Goal: Task Accomplishment & Management: Use online tool/utility

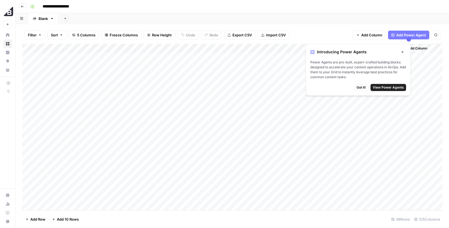
click at [401, 52] on icon "button" at bounding box center [402, 51] width 3 height 3
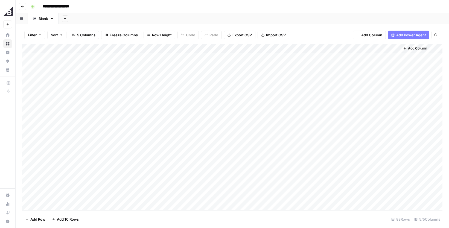
click at [113, 76] on div "Add Column" at bounding box center [232, 127] width 420 height 166
drag, startPoint x: 181, startPoint y: 75, endPoint x: 123, endPoint y: 75, distance: 57.9
click at [123, 75] on div "**********" at bounding box center [149, 76] width 139 height 9
click at [123, 75] on input "**********" at bounding box center [126, 77] width 87 height 7
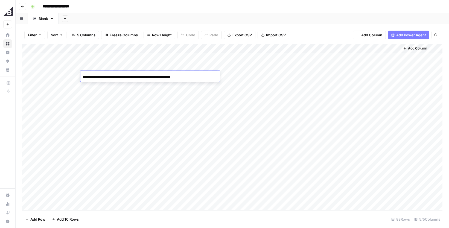
click at [123, 75] on input "**********" at bounding box center [126, 77] width 87 height 7
click at [275, 74] on div "Add Column" at bounding box center [232, 127] width 420 height 166
drag, startPoint x: 321, startPoint y: 76, endPoint x: 312, endPoint y: 70, distance: 11.4
click at [322, 76] on div "Add Column" at bounding box center [232, 127] width 420 height 166
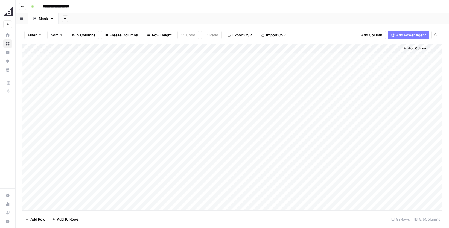
click at [307, 75] on div "Add Column" at bounding box center [232, 127] width 420 height 166
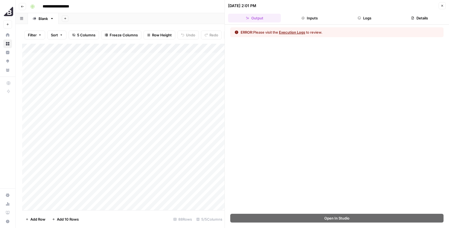
click at [296, 33] on button "Execution Logs" at bounding box center [292, 32] width 26 height 5
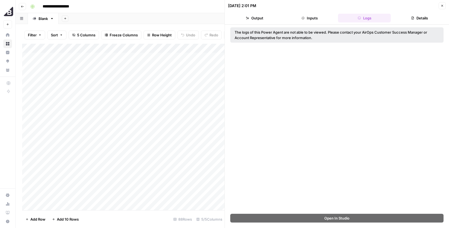
click at [442, 5] on icon "button" at bounding box center [442, 6] width 2 height 2
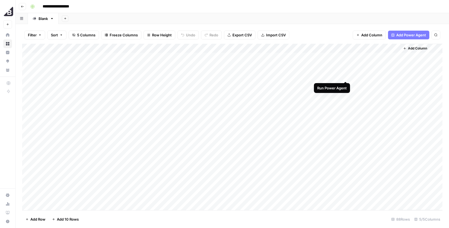
click at [345, 75] on div "Add Column" at bounding box center [232, 127] width 420 height 166
click at [224, 67] on div "Add Column" at bounding box center [232, 127] width 420 height 166
click at [207, 57] on div "Add Column" at bounding box center [232, 127] width 420 height 166
click at [274, 76] on div "Add Column" at bounding box center [232, 127] width 420 height 166
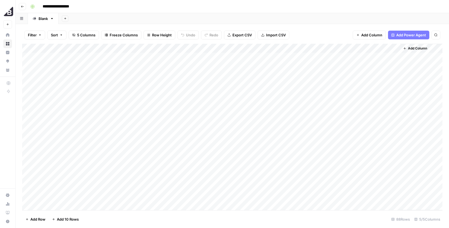
click at [274, 76] on div "Add Column" at bounding box center [232, 127] width 420 height 166
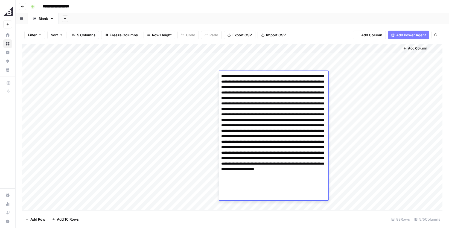
click at [347, 176] on div "Add Column" at bounding box center [232, 127] width 420 height 166
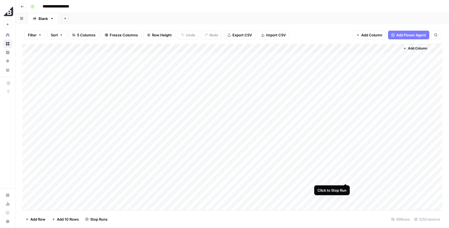
click at [343, 178] on div "Add Column" at bounding box center [232, 127] width 420 height 166
click at [395, 9] on div "**********" at bounding box center [235, 6] width 415 height 9
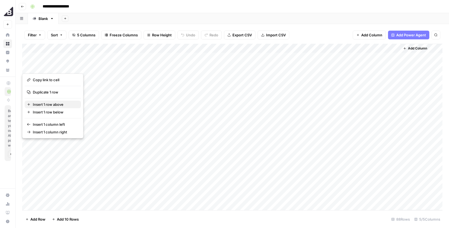
click at [51, 105] on span "Insert 1 row above" at bounding box center [55, 104] width 44 height 5
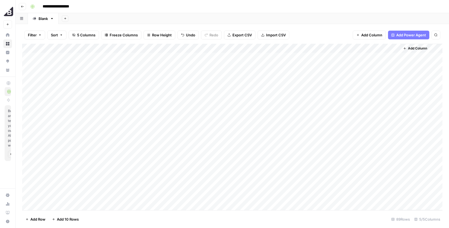
click at [67, 66] on div "Add Column" at bounding box center [232, 127] width 420 height 166
click at [67, 66] on textarea at bounding box center [84, 67] width 87 height 8
type textarea "********"
click at [121, 66] on div "Add Column" at bounding box center [232, 127] width 420 height 166
click at [121, 66] on input at bounding box center [126, 68] width 87 height 7
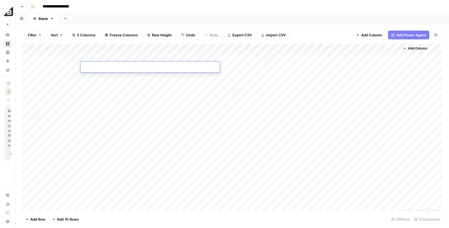
type input "**********"
click at [237, 74] on div "Add Column" at bounding box center [232, 127] width 420 height 166
click at [232, 84] on div "Add Column" at bounding box center [232, 127] width 420 height 166
click at [229, 64] on div "Add Column" at bounding box center [232, 127] width 420 height 166
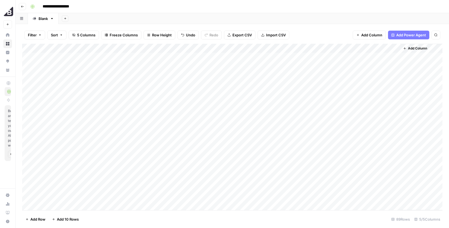
click at [322, 67] on div "Add Column" at bounding box center [232, 127] width 420 height 166
click at [379, 214] on button "Reload" at bounding box center [376, 211] width 15 height 7
click at [344, 66] on div "Add Column" at bounding box center [232, 127] width 420 height 166
click at [262, 67] on div "Add Column" at bounding box center [232, 127] width 420 height 166
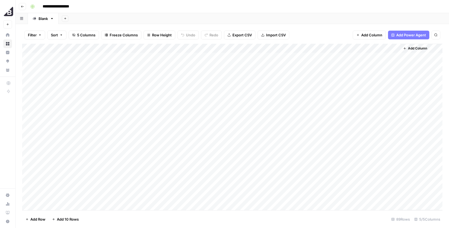
click at [262, 67] on div "Add Column" at bounding box center [232, 127] width 420 height 166
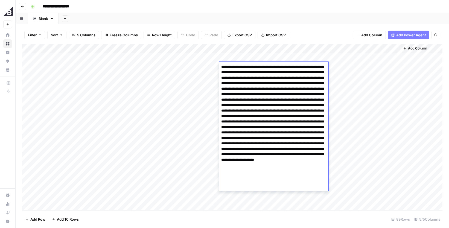
drag, startPoint x: 220, startPoint y: 67, endPoint x: 248, endPoint y: 195, distance: 131.0
click at [248, 198] on body "**********" at bounding box center [224, 114] width 449 height 228
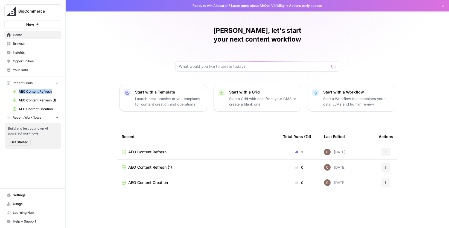
click at [17, 199] on link "Usage" at bounding box center [32, 203] width 57 height 9
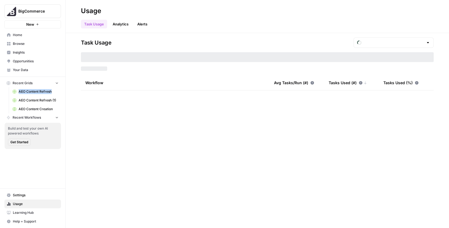
type input "September Tasks"
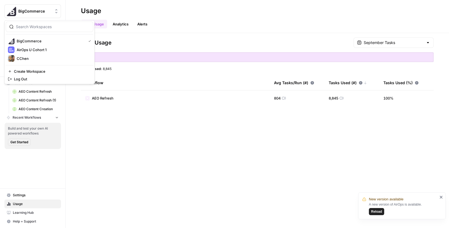
click at [50, 13] on span "BigCommerce" at bounding box center [34, 10] width 33 height 5
click at [57, 48] on span "AirOps U Cohort 1" at bounding box center [53, 49] width 72 height 5
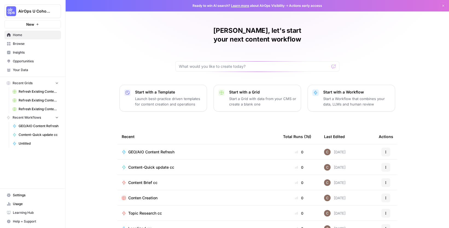
click at [43, 126] on span "GEO/AIO Content Refresh" at bounding box center [39, 125] width 40 height 5
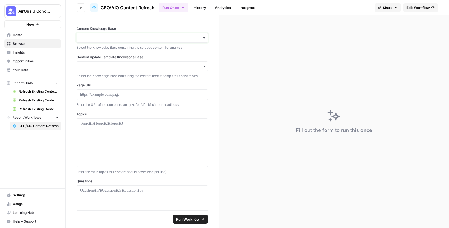
click at [135, 38] on input "Content Knowledge Base" at bounding box center [142, 37] width 124 height 5
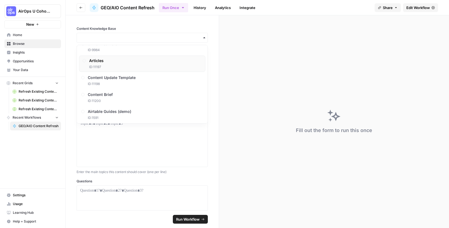
scroll to position [197, 0]
click at [137, 81] on div "Content Update Template ID: 11198" at bounding box center [142, 78] width 126 height 16
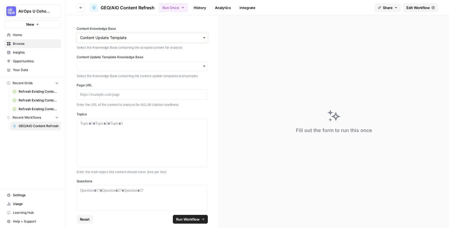
click at [142, 39] on input "Content Knowledge Base" at bounding box center [142, 37] width 124 height 5
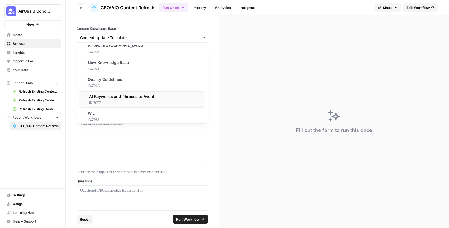
scroll to position [75, 0]
click at [148, 80] on div "Quality Guidelines ID: 7963" at bounding box center [142, 82] width 126 height 16
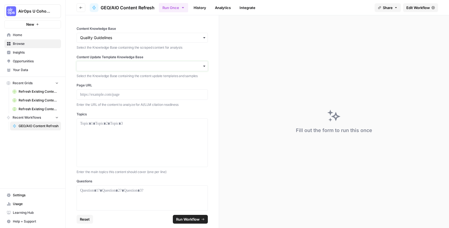
click at [160, 64] on input "Content Update Template Knowledge Base" at bounding box center [142, 65] width 124 height 5
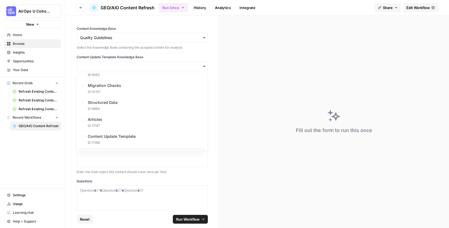
scroll to position [197, 0]
click at [126, 104] on span "Content Update Template" at bounding box center [113, 103] width 48 height 5
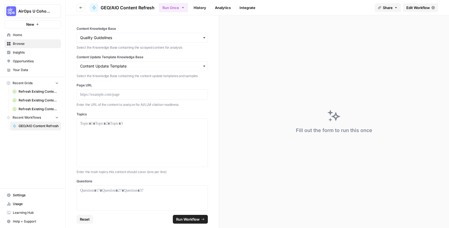
click at [23, 65] on link "Opportunities" at bounding box center [32, 61] width 57 height 9
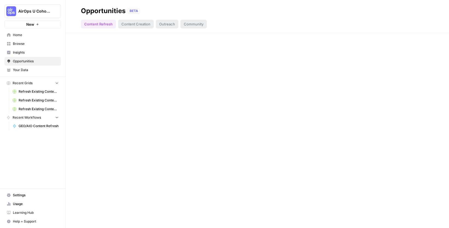
click at [22, 70] on span "Your Data" at bounding box center [36, 69] width 46 height 5
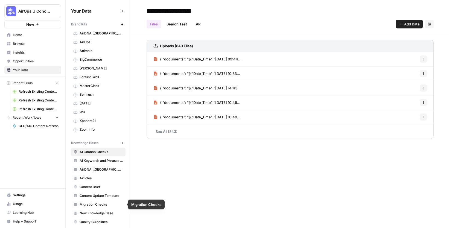
click at [100, 195] on span "Content Update Template" at bounding box center [101, 195] width 43 height 5
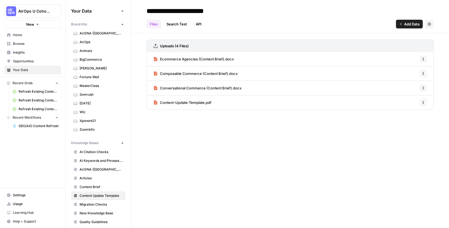
click at [424, 88] on icon "button" at bounding box center [422, 87] width 3 height 3
click at [417, 99] on span "Delete File" at bounding box center [411, 99] width 18 height 5
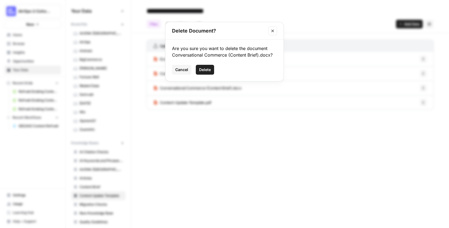
click at [200, 70] on span "Delete" at bounding box center [205, 69] width 12 height 5
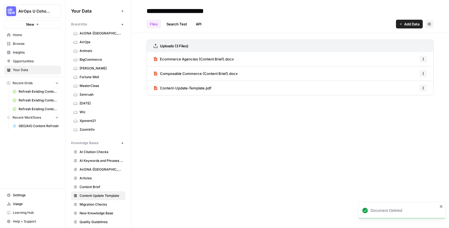
click at [423, 73] on icon "button" at bounding box center [423, 73] width 1 height 1
click at [420, 83] on div "Delete File" at bounding box center [409, 85] width 26 height 5
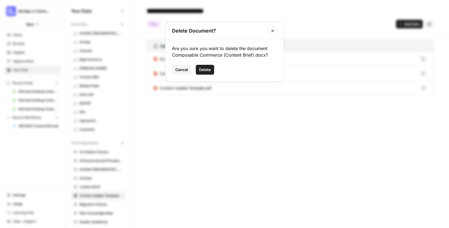
click at [210, 72] on span "Delete" at bounding box center [205, 69] width 12 height 5
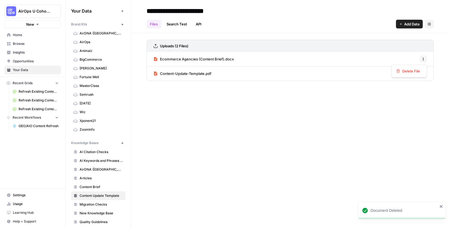
click at [424, 58] on icon "button" at bounding box center [422, 58] width 3 height 3
click at [412, 72] on span "Delete File" at bounding box center [411, 70] width 18 height 5
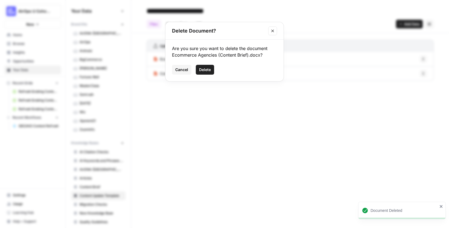
click at [201, 70] on span "Delete" at bounding box center [205, 69] width 12 height 5
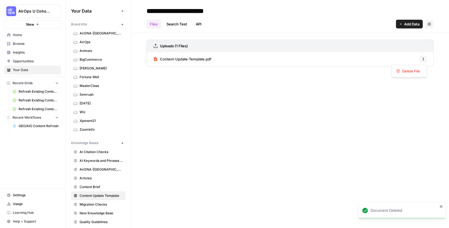
click at [426, 59] on button "Options" at bounding box center [422, 58] width 7 height 7
click at [417, 69] on span "Delete File" at bounding box center [411, 70] width 18 height 5
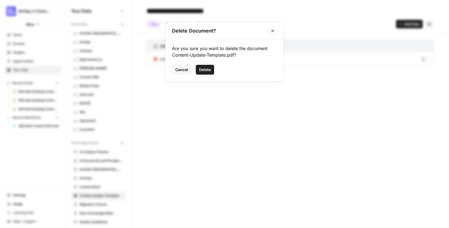
click at [212, 68] on button "Delete" at bounding box center [205, 70] width 18 height 10
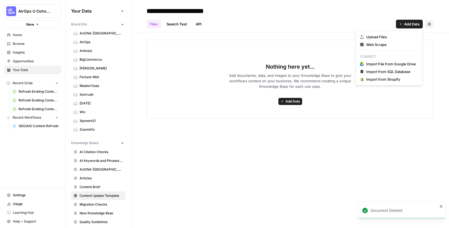
click at [410, 26] on span "Add Data" at bounding box center [411, 23] width 15 height 5
click at [383, 37] on span "Upload Files" at bounding box center [391, 36] width 50 height 5
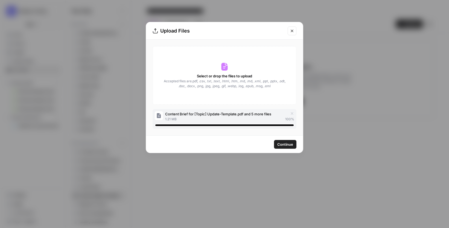
click at [280, 143] on span "Continue" at bounding box center [285, 144] width 16 height 5
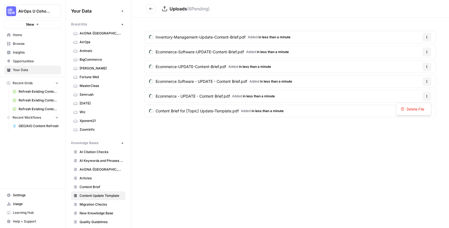
click at [429, 96] on button "Options" at bounding box center [426, 96] width 9 height 9
click at [419, 108] on span "Delete File" at bounding box center [415, 108] width 18 height 5
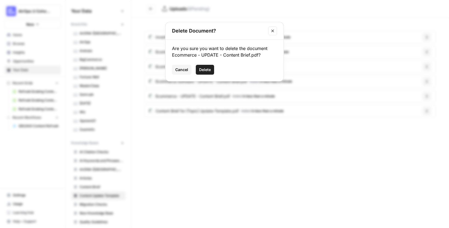
click at [213, 69] on button "Delete" at bounding box center [205, 70] width 18 height 10
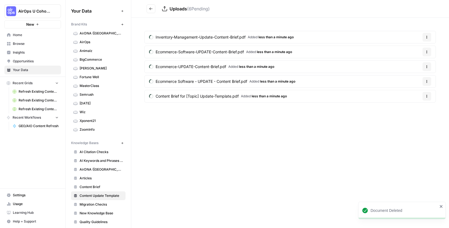
click at [429, 81] on div "Options" at bounding box center [426, 84] width 18 height 9
click at [417, 80] on article "Ecommerce Software - UPDATE - Content Brief.pdf Added less than a minute ago Op…" at bounding box center [289, 81] width 291 height 13
click at [426, 82] on icon "button" at bounding box center [426, 81] width 3 height 3
click at [414, 93] on span "Delete File" at bounding box center [415, 94] width 18 height 5
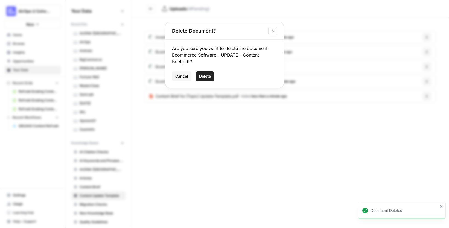
click at [205, 76] on span "Delete" at bounding box center [205, 75] width 12 height 5
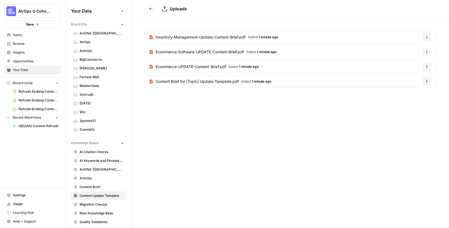
click at [30, 125] on span "GEO/AIO Content Refresh" at bounding box center [39, 125] width 40 height 5
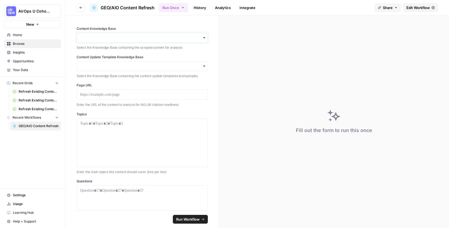
click at [149, 38] on input "Content Knowledge Base" at bounding box center [142, 37] width 124 height 5
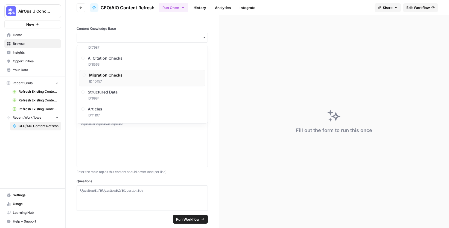
scroll to position [92, 0]
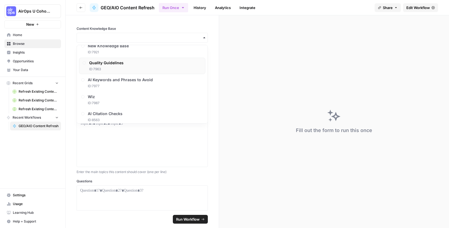
click at [145, 65] on div "Quality Guidelines ID: 7963" at bounding box center [142, 66] width 126 height 16
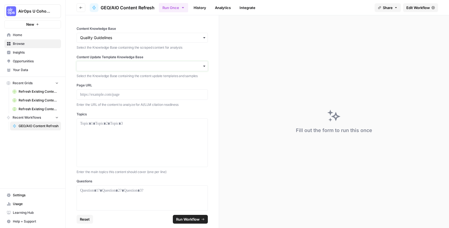
click at [145, 67] on input "Content Update Template Knowledge Base" at bounding box center [142, 65] width 124 height 5
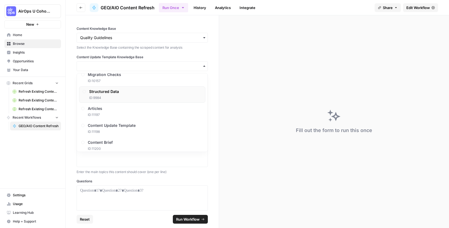
scroll to position [176, 0]
click at [153, 125] on div "Content Update Template ID: 11198" at bounding box center [142, 128] width 126 height 16
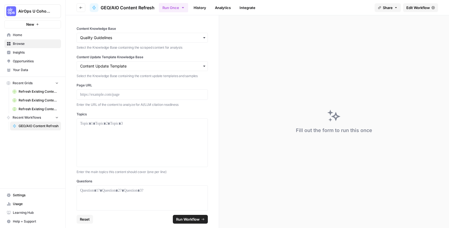
click at [125, 90] on div at bounding box center [141, 94] width 131 height 10
click at [125, 92] on p at bounding box center [142, 94] width 124 height 5
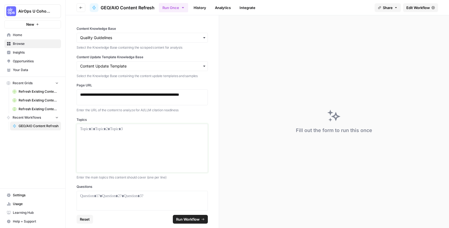
click at [128, 132] on div at bounding box center [142, 148] width 124 height 44
click at [124, 196] on p at bounding box center [142, 195] width 124 height 5
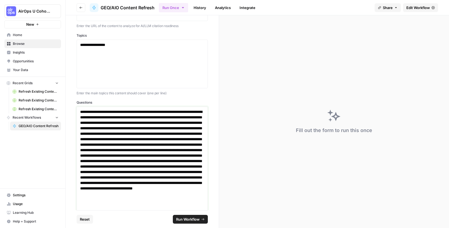
scroll to position [116, 0]
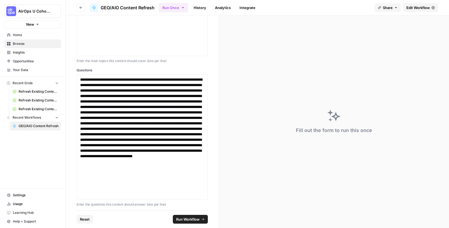
click at [194, 217] on span "Run Workflow" at bounding box center [187, 218] width 23 height 5
click at [193, 220] on span "Run Workflow" at bounding box center [187, 218] width 23 height 5
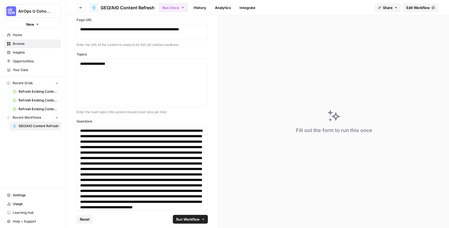
scroll to position [193, 0]
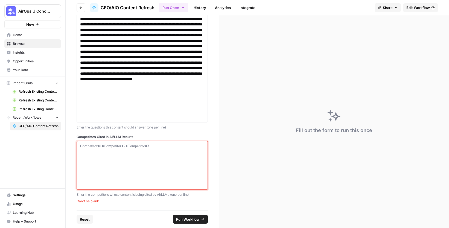
click at [164, 171] on div at bounding box center [142, 165] width 124 height 44
click at [164, 172] on div at bounding box center [142, 165] width 124 height 44
drag, startPoint x: 139, startPoint y: 147, endPoint x: 140, endPoint y: 143, distance: 4.8
click at [140, 143] on p at bounding box center [142, 145] width 124 height 5
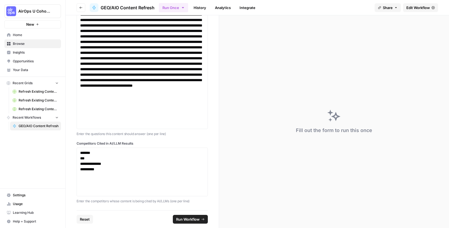
click at [182, 218] on span "Run Workflow" at bounding box center [187, 218] width 23 height 5
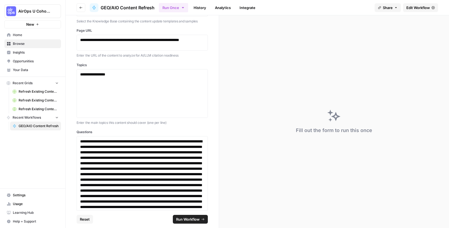
scroll to position [0, 0]
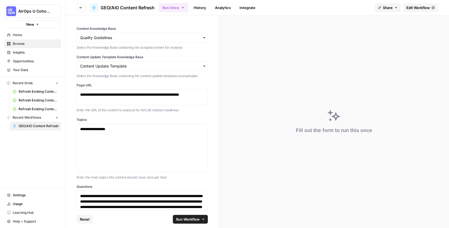
click at [199, 220] on span "Run Workflow" at bounding box center [187, 218] width 23 height 5
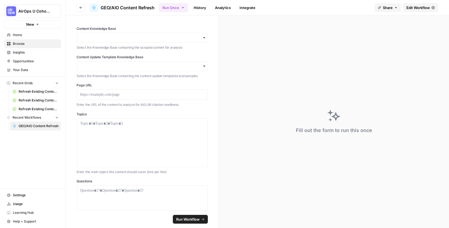
click at [38, 45] on span "Browse" at bounding box center [36, 43] width 46 height 5
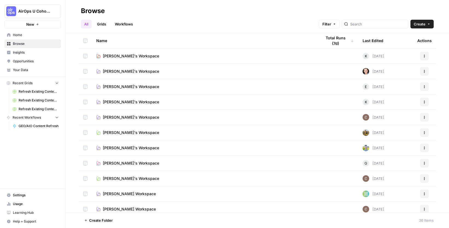
click at [146, 176] on link "[PERSON_NAME]'s Workspace" at bounding box center [204, 178] width 216 height 5
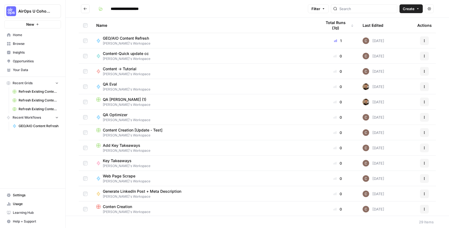
click at [28, 68] on span "Your Data" at bounding box center [36, 69] width 46 height 5
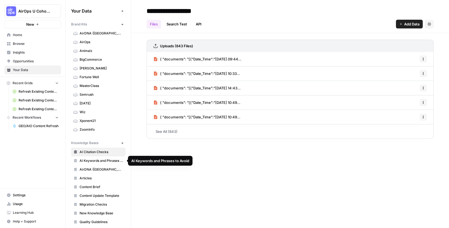
click at [96, 189] on span "Content Brief" at bounding box center [101, 186] width 43 height 5
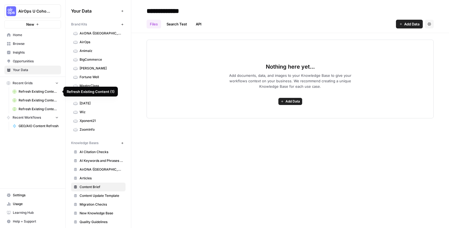
click at [39, 92] on span "Refresh Existing Content (1)" at bounding box center [39, 91] width 40 height 5
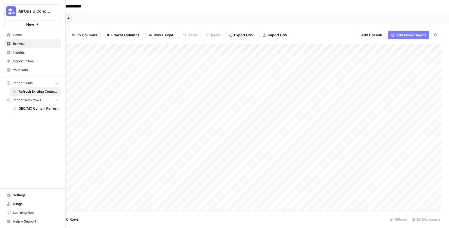
click at [54, 83] on button "Recent Grids" at bounding box center [32, 83] width 57 height 8
click at [56, 81] on icon "button" at bounding box center [57, 83] width 4 height 4
click at [31, 37] on link "Home" at bounding box center [32, 35] width 57 height 9
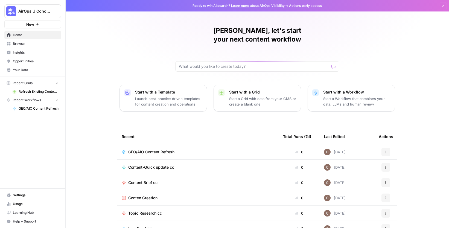
click at [36, 45] on span "Browse" at bounding box center [36, 43] width 46 height 5
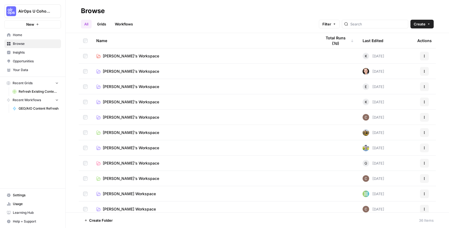
click at [166, 177] on link "Clarissa's Workspace" at bounding box center [204, 178] width 216 height 5
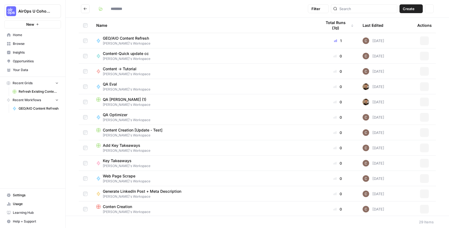
click at [166, 177] on div "Web Page Scrape Clarissa's Workspace" at bounding box center [204, 178] width 216 height 10
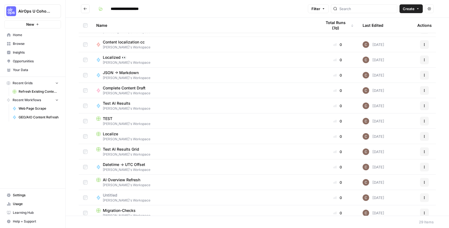
scroll to position [211, 0]
click at [179, 182] on span "Clarissa's Workspace" at bounding box center [204, 184] width 216 height 5
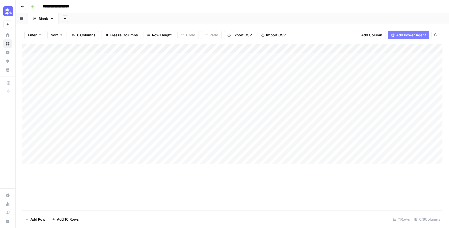
click at [197, 56] on div "Add Column" at bounding box center [232, 104] width 420 height 120
click at [189, 56] on div "Add Column" at bounding box center [232, 104] width 420 height 120
click at [114, 58] on input "**********" at bounding box center [86, 58] width 87 height 7
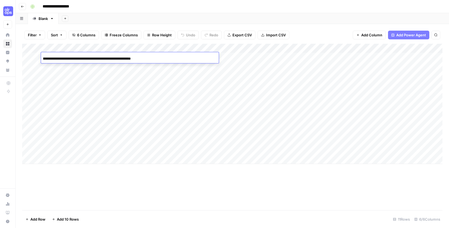
click at [114, 58] on input "**********" at bounding box center [86, 58] width 87 height 7
type input "**********"
click at [193, 76] on div "Add Column" at bounding box center [232, 104] width 420 height 120
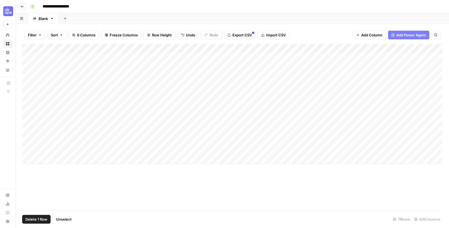
drag, startPoint x: 28, startPoint y: 67, endPoint x: 27, endPoint y: 72, distance: 4.9
click at [28, 67] on div "Add Column" at bounding box center [232, 104] width 420 height 120
drag, startPoint x: 27, startPoint y: 76, endPoint x: 28, endPoint y: 82, distance: 6.5
click at [27, 76] on div "Add Column" at bounding box center [232, 104] width 420 height 120
click at [28, 86] on div "Add Column" at bounding box center [232, 104] width 420 height 120
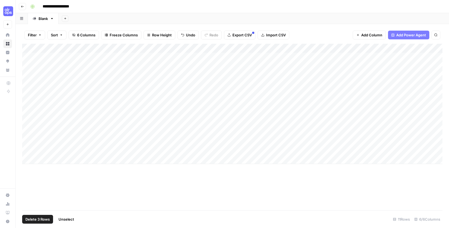
click at [26, 95] on div "Add Column" at bounding box center [232, 104] width 420 height 120
click at [27, 106] on div "Add Column" at bounding box center [232, 104] width 420 height 120
drag, startPoint x: 26, startPoint y: 114, endPoint x: 26, endPoint y: 121, distance: 7.1
click at [26, 114] on div "Add Column" at bounding box center [232, 104] width 420 height 120
drag, startPoint x: 26, startPoint y: 123, endPoint x: 25, endPoint y: 131, distance: 8.5
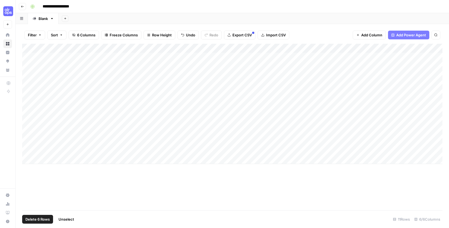
click at [25, 123] on div "Add Column" at bounding box center [232, 104] width 420 height 120
click at [24, 134] on div "Add Column" at bounding box center [232, 104] width 420 height 120
drag, startPoint x: 27, startPoint y: 122, endPoint x: 28, endPoint y: 129, distance: 6.6
click at [27, 122] on div "Add Column" at bounding box center [232, 104] width 420 height 120
click at [28, 130] on div "Add Column" at bounding box center [232, 104] width 420 height 120
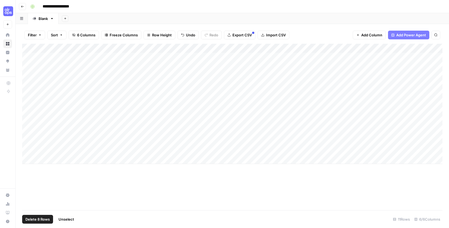
click at [27, 139] on div "Add Column" at bounding box center [232, 104] width 420 height 120
click at [27, 149] on div "Add Column" at bounding box center [232, 104] width 420 height 120
click at [46, 221] on span "Delete 10 Rows" at bounding box center [38, 218] width 26 height 5
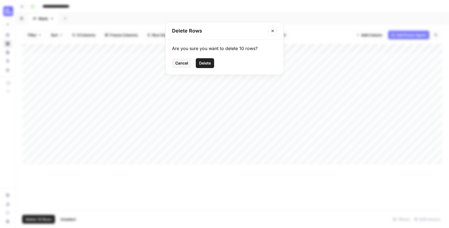
click at [204, 66] on span "Delete" at bounding box center [205, 62] width 12 height 5
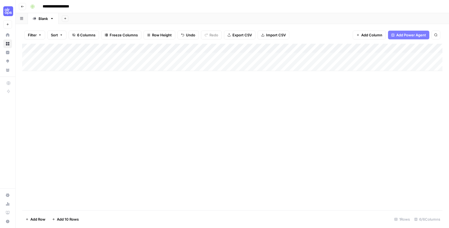
click at [40, 215] on button "Add Row" at bounding box center [35, 219] width 27 height 9
click at [32, 67] on div "Add Column" at bounding box center [232, 62] width 420 height 37
click at [27, 67] on div "Add Column" at bounding box center [232, 62] width 420 height 37
click at [31, 219] on span "Delete 1 Row" at bounding box center [36, 218] width 22 height 5
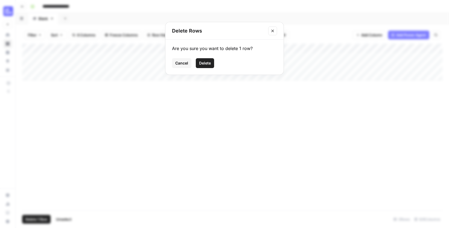
click at [202, 62] on span "Delete" at bounding box center [205, 62] width 12 height 5
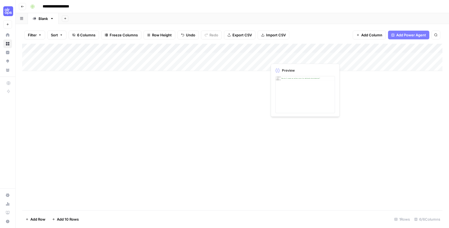
click at [284, 55] on div "Add Column" at bounding box center [232, 57] width 420 height 27
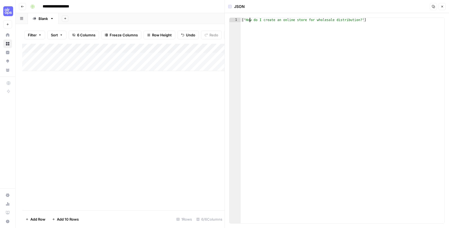
click at [249, 20] on div "[ "How do I create an online store for wholesale distribution?" ]" at bounding box center [342, 125] width 204 height 214
drag, startPoint x: 246, startPoint y: 21, endPoint x: 357, endPoint y: 24, distance: 111.8
click at [361, 20] on div "[ "How do I create an online store for wholesale distribution?" ]" at bounding box center [342, 125] width 204 height 214
paste textarea
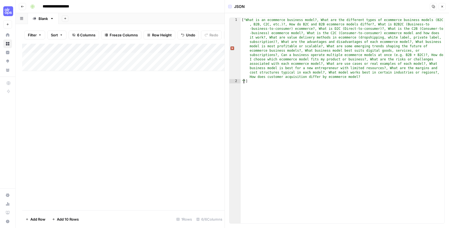
type textarea "*"
click at [446, 85] on div "1 [ "What is an ecommerce business model?, What are the different types of ecom…" at bounding box center [337, 120] width 224 height 215
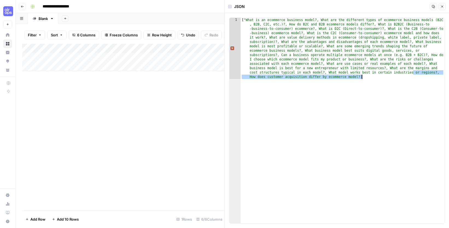
click at [396, 139] on div "[ "What is an ecommerce business model?, What are the different types of ecomme…" at bounding box center [342, 182] width 204 height 328
drag, startPoint x: 360, startPoint y: 75, endPoint x: 372, endPoint y: 79, distance: 13.3
click at [360, 75] on div "[ "What is an ecommerce business model?, What are the different types of ecomme…" at bounding box center [342, 182] width 204 height 328
type textarea "*"
click at [176, 90] on div "Add Column" at bounding box center [123, 127] width 202 height 166
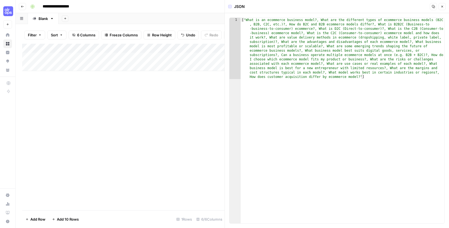
drag, startPoint x: 386, startPoint y: 80, endPoint x: 384, endPoint y: 75, distance: 5.9
click at [386, 80] on div "[ "What is an ecommerce business model?, What are the different types of ecomme…" at bounding box center [342, 182] width 204 height 328
click at [442, 6] on icon "button" at bounding box center [441, 6] width 3 height 3
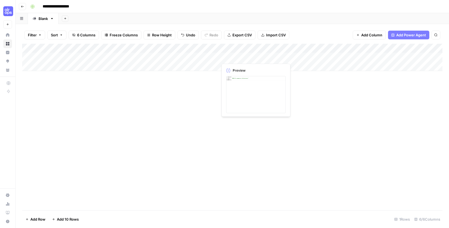
click at [254, 57] on div "Add Column" at bounding box center [232, 57] width 420 height 27
click at [241, 58] on div "Add Column" at bounding box center [232, 57] width 420 height 27
click at [241, 58] on div at bounding box center [243, 57] width 50 height 10
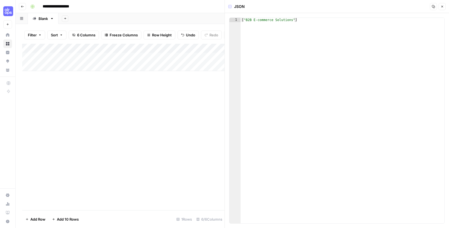
click at [299, 20] on div "[ "B2B E-commerce Solutions" ]" at bounding box center [342, 125] width 204 height 214
click at [293, 21] on div "[ "B2B E-commerce Solutions" ]" at bounding box center [342, 125] width 204 height 214
drag, startPoint x: 292, startPoint y: 20, endPoint x: 245, endPoint y: 20, distance: 47.3
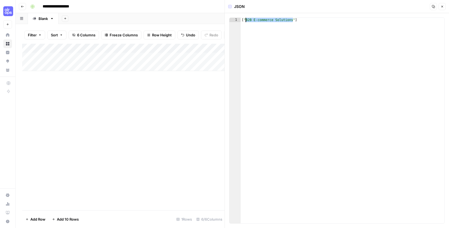
click at [245, 20] on div "[ "B2B E-commerce Solutions" ]" at bounding box center [342, 125] width 204 height 214
type textarea "**********"
click at [443, 4] on button "Close" at bounding box center [441, 6] width 7 height 7
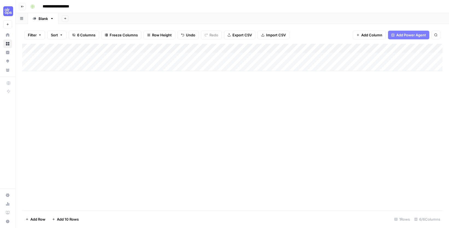
click at [351, 58] on div "Add Column" at bounding box center [232, 57] width 420 height 27
click at [351, 58] on textarea "*******" at bounding box center [359, 58] width 87 height 8
click at [343, 60] on textarea "*******" at bounding box center [359, 58] width 87 height 8
type textarea "**********"
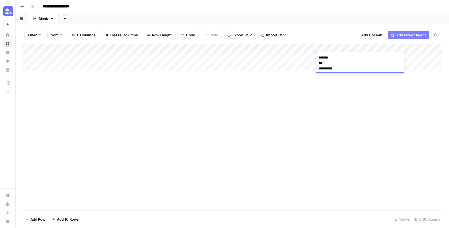
click at [322, 104] on div "Add Column" at bounding box center [232, 127] width 420 height 166
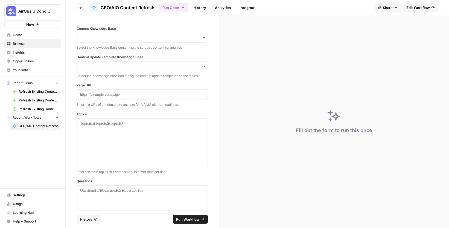
click at [427, 7] on span "Edit Workflow" at bounding box center [417, 7] width 23 height 5
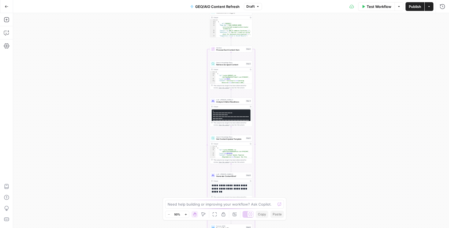
click at [185, 213] on icon "button" at bounding box center [185, 214] width 3 height 3
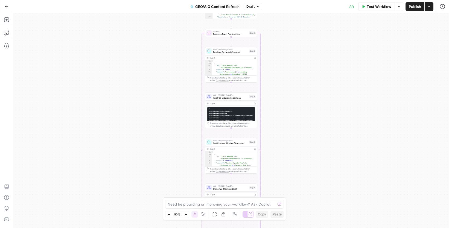
click at [185, 213] on icon "button" at bounding box center [185, 214] width 3 height 3
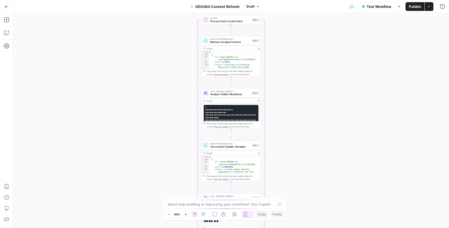
click at [185, 213] on icon "button" at bounding box center [185, 214] width 3 height 3
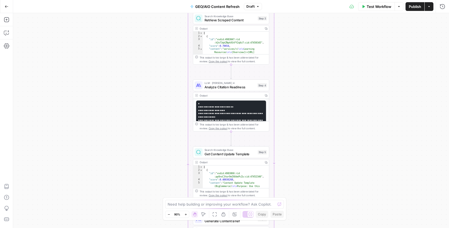
click at [185, 213] on icon "button" at bounding box center [185, 214] width 3 height 3
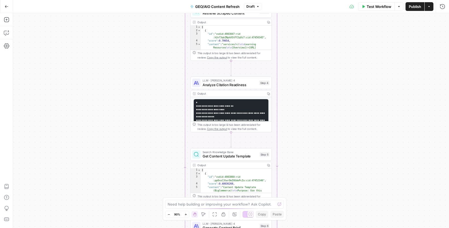
click at [185, 213] on icon "button" at bounding box center [185, 214] width 3 height 3
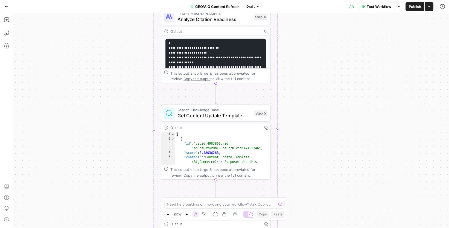
drag, startPoint x: 369, startPoint y: 122, endPoint x: 325, endPoint y: 62, distance: 74.6
click at [330, 51] on div "Workflow Set Inputs Inputs Read from Grid Read Content Insights Step 1 Output C…" at bounding box center [230, 120] width 435 height 215
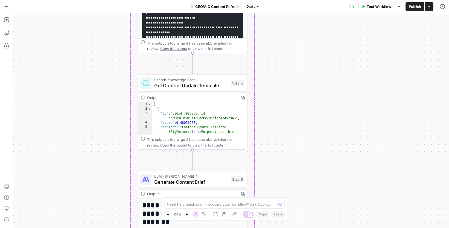
drag, startPoint x: 357, startPoint y: 153, endPoint x: 308, endPoint y: 57, distance: 108.4
click at [310, 58] on div "Workflow Set Inputs Inputs Read from Grid Read Content Insights Step 1 Output C…" at bounding box center [230, 120] width 435 height 215
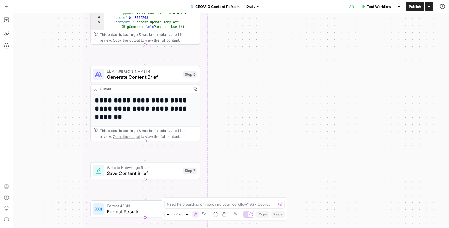
drag, startPoint x: 309, startPoint y: 132, endPoint x: 294, endPoint y: 46, distance: 87.3
click at [294, 47] on div "Workflow Set Inputs Inputs Read from Grid Read Content Insights Step 1 Output C…" at bounding box center [230, 120] width 435 height 215
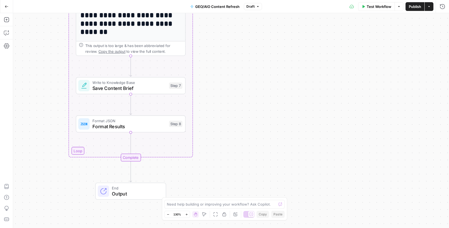
drag, startPoint x: 267, startPoint y: 81, endPoint x: 296, endPoint y: 153, distance: 77.2
click at [296, 153] on div "Workflow Set Inputs Inputs Read from Grid Read Content Insights Step 1 Output C…" at bounding box center [230, 120] width 435 height 215
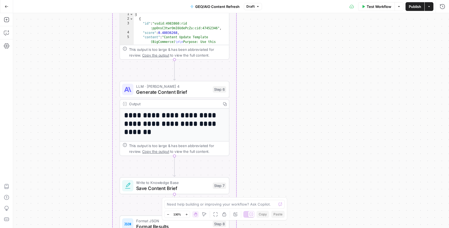
drag, startPoint x: 294, startPoint y: 80, endPoint x: 259, endPoint y: 196, distance: 121.5
click at [260, 197] on div "Workflow Set Inputs Inputs Read from Grid Read Content Insights Step 1 Output C…" at bounding box center [230, 120] width 435 height 215
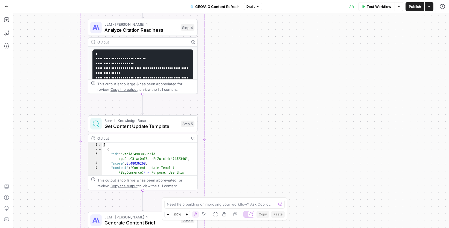
drag, startPoint x: 261, startPoint y: 65, endPoint x: 278, endPoint y: 189, distance: 124.6
click at [281, 188] on div "Workflow Set Inputs Inputs Read from Grid Read Content Insights Step 1 Output C…" at bounding box center [230, 120] width 435 height 215
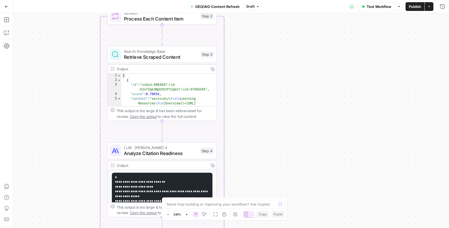
drag, startPoint x: 253, startPoint y: 107, endPoint x: 223, endPoint y: 192, distance: 90.6
click at [222, 194] on div "Workflow Set Inputs Inputs Read from Grid Read Content Insights Step 1 Output C…" at bounding box center [230, 120] width 435 height 215
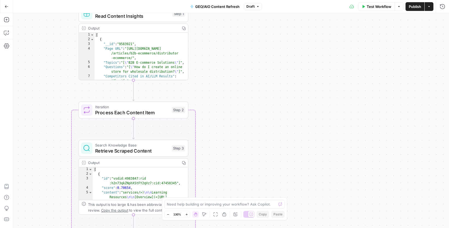
click at [280, 214] on body "AirOps U Cohort 1 New Home Browse Insights Opportunities Your Data Recent Grids…" at bounding box center [224, 114] width 449 height 228
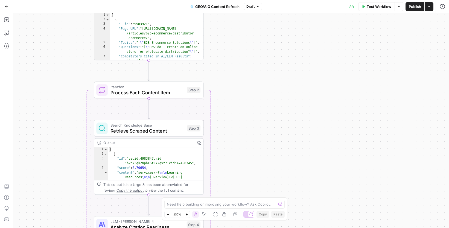
drag, startPoint x: 273, startPoint y: 49, endPoint x: 281, endPoint y: 175, distance: 126.5
click at [282, 176] on div "Workflow Set Inputs Inputs Read from Grid Read Content Insights Step 1 Output C…" at bounding box center [230, 120] width 435 height 215
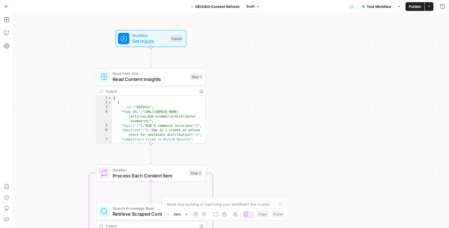
click at [169, 43] on div "Workflow Set Inputs Inputs Test Step" at bounding box center [150, 39] width 65 height 12
click at [175, 37] on div "Inputs" at bounding box center [176, 38] width 13 height 6
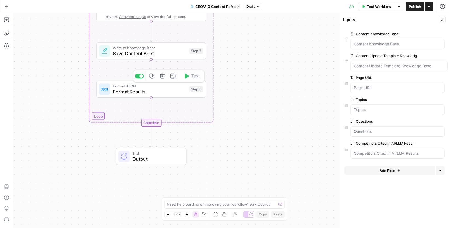
click at [171, 56] on span "Save Content Brief" at bounding box center [149, 53] width 73 height 7
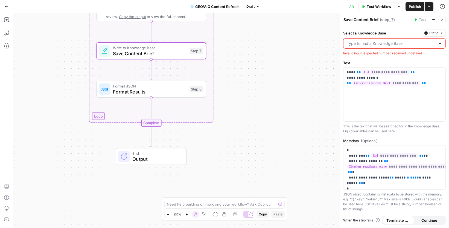
click at [427, 41] on input "Select a Knowledge Base" at bounding box center [390, 43] width 89 height 5
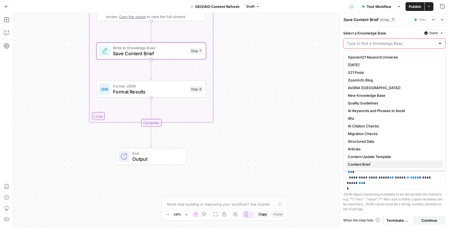
click at [389, 165] on span "Content Brief" at bounding box center [393, 163] width 91 height 5
type input "Content Brief"
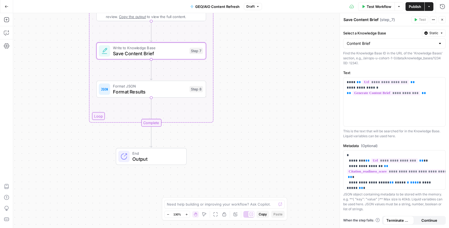
click at [410, 10] on button "Publish" at bounding box center [414, 6] width 19 height 9
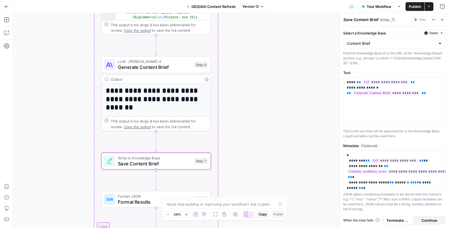
drag, startPoint x: 239, startPoint y: 43, endPoint x: 244, endPoint y: 153, distance: 110.2
click at [244, 153] on div "Workflow Set Inputs Inputs Read from Grid Read Content Insights Step 1 Output C…" at bounding box center [230, 120] width 435 height 215
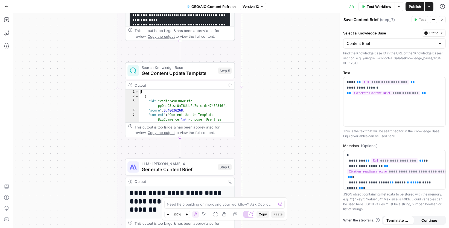
drag, startPoint x: 266, startPoint y: 173, endPoint x: 262, endPoint y: 192, distance: 19.6
click at [265, 197] on div "Workflow Set Inputs Inputs Read from Grid Read Content Insights Step 1 Output C…" at bounding box center [230, 120] width 435 height 215
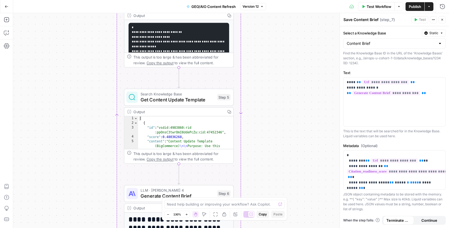
drag, startPoint x: 270, startPoint y: 57, endPoint x: 251, endPoint y: 144, distance: 89.7
click at [259, 154] on div "Workflow Set Inputs Inputs Read from Grid Read Content Insights Step 1 Output C…" at bounding box center [230, 120] width 435 height 215
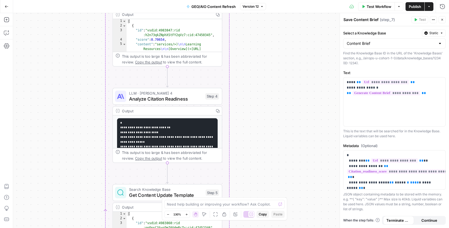
drag, startPoint x: 260, startPoint y: 65, endPoint x: 243, endPoint y: 158, distance: 93.9
click at [243, 158] on div "Workflow Set Inputs Inputs Read from Grid Read Content Insights Step 1 Output C…" at bounding box center [230, 120] width 435 height 215
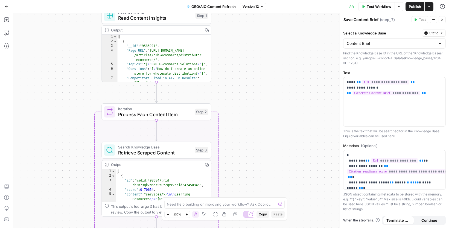
drag, startPoint x: 254, startPoint y: 99, endPoint x: 244, endPoint y: 152, distance: 54.6
click at [253, 160] on div "Workflow Set Inputs Inputs Read from Grid Read Content Insights Step 1 Output C…" at bounding box center [230, 120] width 435 height 215
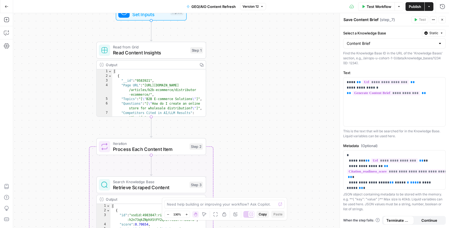
drag, startPoint x: 239, startPoint y: 84, endPoint x: 215, endPoint y: 80, distance: 24.1
click at [238, 93] on div "Workflow Set Inputs Inputs Read from Grid Read Content Insights Step 1 Output C…" at bounding box center [230, 120] width 435 height 215
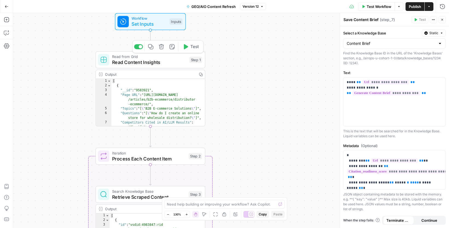
click at [160, 23] on span "Set Inputs" at bounding box center [148, 23] width 35 height 7
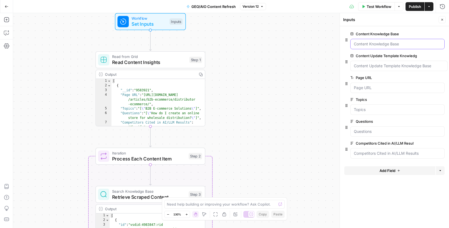
click at [404, 43] on Base "Content Knowledge Base" at bounding box center [397, 43] width 87 height 5
click at [387, 5] on span "Test Workflow" at bounding box center [378, 6] width 25 height 5
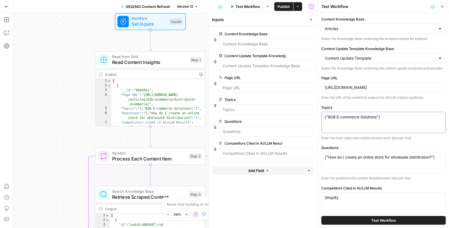
drag, startPoint x: 377, startPoint y: 118, endPoint x: 327, endPoint y: 118, distance: 50.0
click at [327, 118] on textarea "["B2B E-commerce Solutions"]" at bounding box center [383, 116] width 117 height 5
type textarea "["types of ecomomerce"]"
drag, startPoint x: 432, startPoint y: 157, endPoint x: 328, endPoint y: 154, distance: 105.0
click at [327, 154] on textarea "["How do I create an online store for wholesale distribution?"]" at bounding box center [383, 156] width 117 height 5
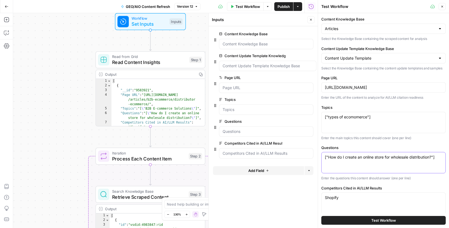
paste textarea "What is an ecommerce business model?, What are the different types of ecommerce…"
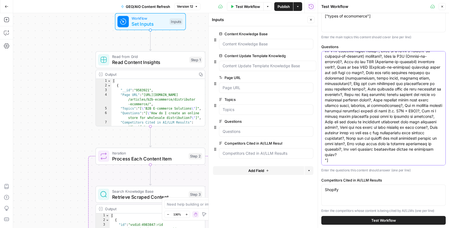
scroll to position [105, 0]
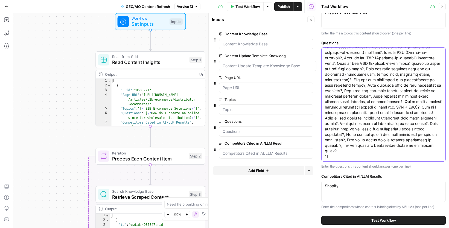
type textarea "What is an ecommerce business model?, What are the different types of ecommerce…"
click at [362, 185] on textarea "Shopify" at bounding box center [383, 185] width 117 height 5
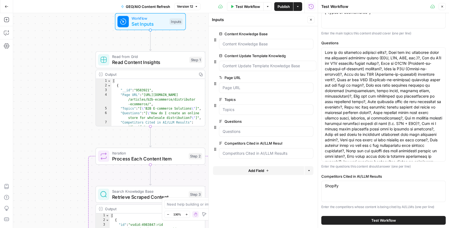
drag, startPoint x: 346, startPoint y: 193, endPoint x: 345, endPoint y: 191, distance: 2.8
click at [346, 193] on div "Shopify Shopify" at bounding box center [383, 191] width 124 height 21
click at [343, 187] on textarea "Shopify" at bounding box center [383, 185] width 117 height 5
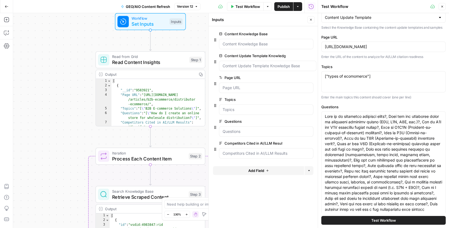
scroll to position [26, 0]
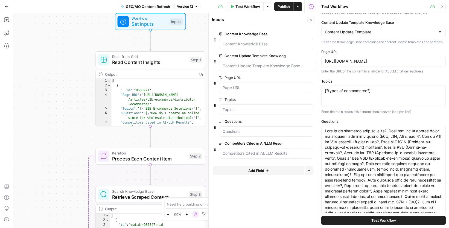
type textarea "Shopify Wix SellersCommerce Salesforce"
click at [345, 63] on input "https://www.bigcommerce.com/articles/b2b-ecommerce/distributor-ecommerce/" at bounding box center [383, 60] width 117 height 5
paste input "ecommerce/types-of-business-models"
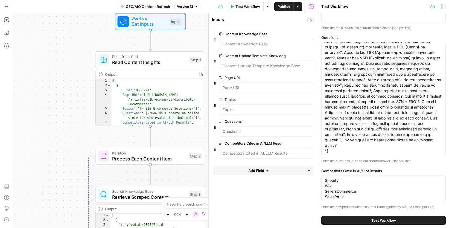
scroll to position [22, 0]
type input "https://www.bigcommerce.com/articles/ecommerce/types-of-business-models/"
click at [380, 218] on span "Test Workflow" at bounding box center [383, 219] width 25 height 5
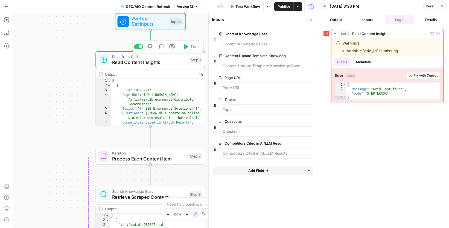
click at [140, 63] on span "Read Content Insights" at bounding box center [149, 62] width 74 height 7
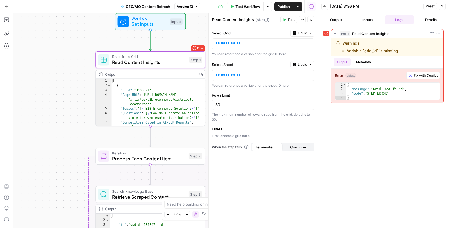
click at [141, 160] on span "Process Each Content Item" at bounding box center [148, 158] width 73 height 7
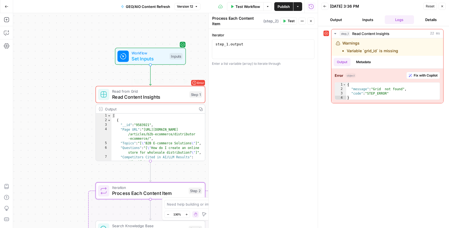
click at [179, 94] on span "Read Content Insights" at bounding box center [149, 96] width 74 height 7
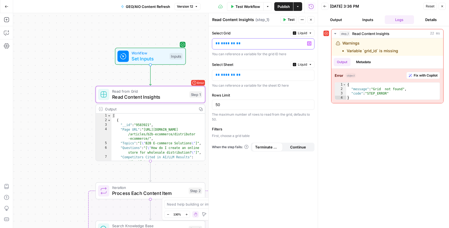
click at [226, 44] on span "*******" at bounding box center [228, 44] width 14 height 4
click at [308, 44] on icon "button" at bounding box center [309, 43] width 3 height 3
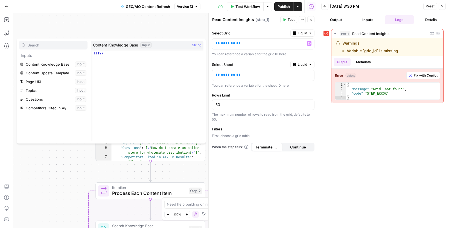
click at [368, 150] on div "step_1 Read Content Insights 22 ms Warnings Variable `grid_id` is missing Outpu…" at bounding box center [383, 127] width 120 height 196
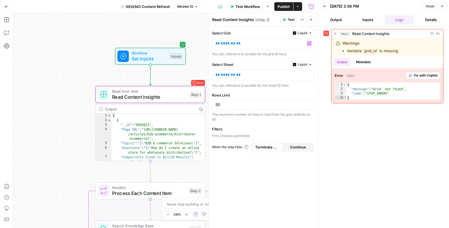
click at [150, 58] on span "Set Inputs" at bounding box center [148, 58] width 35 height 7
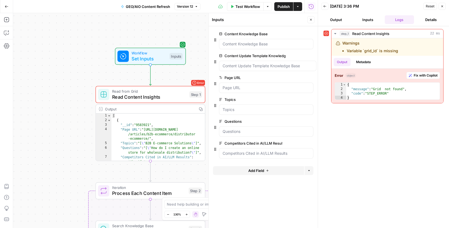
click at [262, 172] on span "Add Field" at bounding box center [256, 170] width 16 height 5
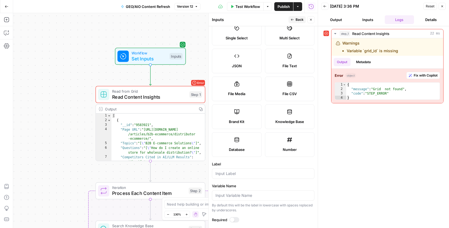
scroll to position [75, 0]
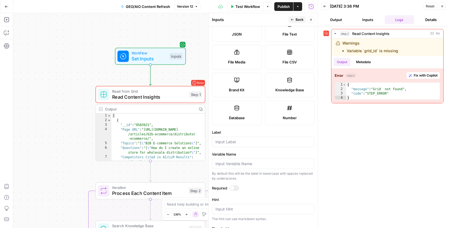
click at [246, 118] on div "Database" at bounding box center [236, 117] width 40 height 5
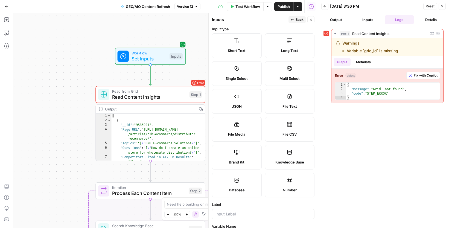
scroll to position [0, 0]
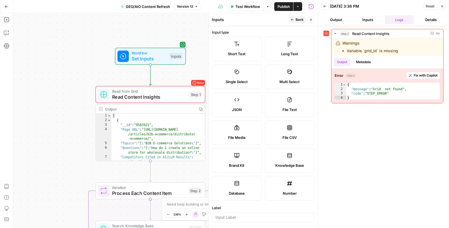
click at [294, 19] on button "Back" at bounding box center [296, 19] width 17 height 7
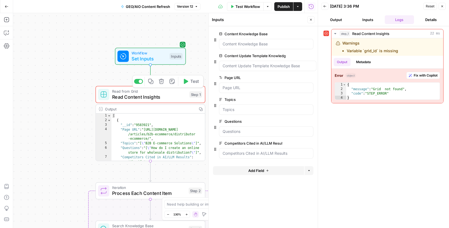
click at [152, 97] on span "Read Content Insights" at bounding box center [149, 96] width 74 height 7
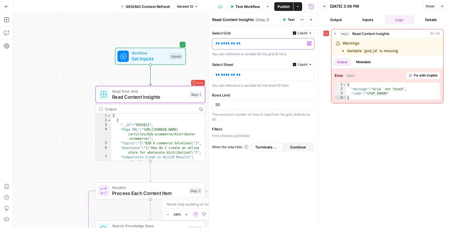
click at [311, 42] on button "Variables Menu" at bounding box center [309, 43] width 4 height 4
click at [229, 42] on span "*******" at bounding box center [228, 44] width 14 height 4
drag, startPoint x: 229, startPoint y: 44, endPoint x: 221, endPoint y: 48, distance: 9.0
click at [220, 43] on p "** ******* **" at bounding box center [258, 43] width 87 height 5
drag, startPoint x: 232, startPoint y: 75, endPoint x: 219, endPoint y: 75, distance: 13.1
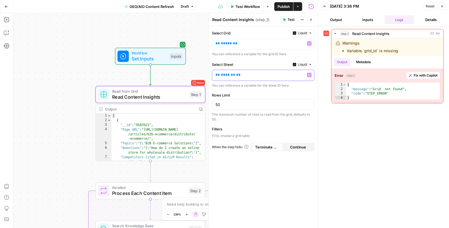
click at [219, 75] on p "** ******* **" at bounding box center [258, 74] width 87 height 5
paste div
click at [221, 75] on span "*****" at bounding box center [226, 75] width 11 height 4
drag, startPoint x: 231, startPoint y: 43, endPoint x: 220, endPoint y: 42, distance: 11.0
click at [219, 42] on p "** ***** **" at bounding box center [258, 43] width 87 height 5
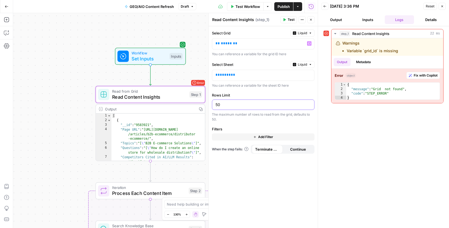
click at [246, 104] on input "50" at bounding box center [262, 104] width 95 height 5
type input "10"
click at [287, 19] on button "Test" at bounding box center [288, 19] width 17 height 7
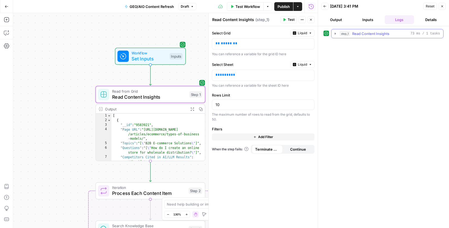
click at [336, 33] on icon "button" at bounding box center [335, 33] width 4 height 4
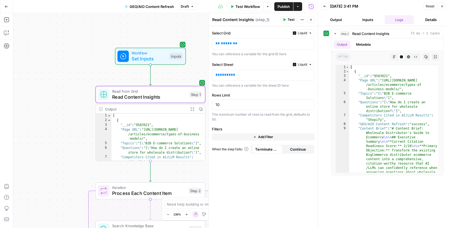
click at [251, 8] on span "Test Workflow" at bounding box center [247, 6] width 25 height 5
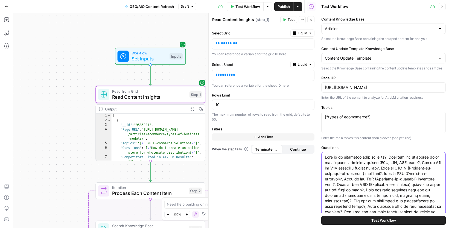
click at [325, 157] on textarea "Questions" at bounding box center [383, 217] width 117 height 126
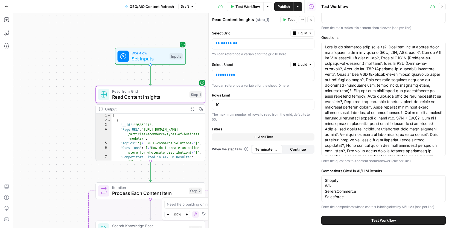
click at [390, 220] on span "Test Workflow" at bounding box center [383, 219] width 25 height 5
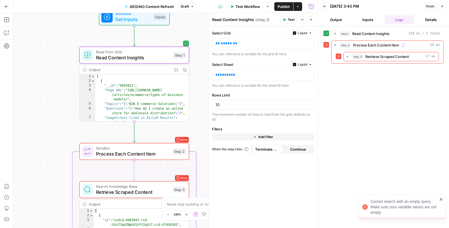
drag, startPoint x: 57, startPoint y: 88, endPoint x: 48, endPoint y: 48, distance: 40.9
click at [36, 43] on div "Workflow Set Inputs Inputs Read from Grid Read Content Insights Step 1 Output E…" at bounding box center [165, 120] width 304 height 215
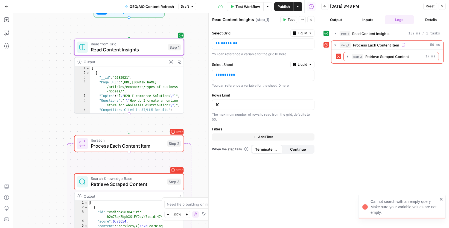
drag, startPoint x: 67, startPoint y: 137, endPoint x: 63, endPoint y: 105, distance: 32.0
click at [63, 105] on div "Workflow Set Inputs Inputs Read from Grid Read Content Insights Step 1 Output E…" at bounding box center [165, 120] width 304 height 215
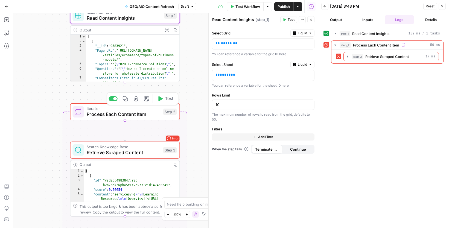
click at [148, 116] on span "Process Each Content Item" at bounding box center [123, 114] width 73 height 7
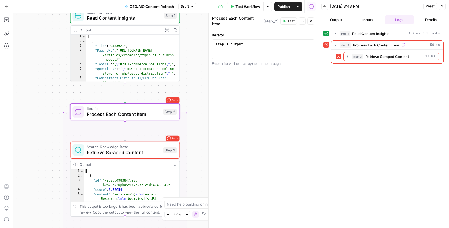
click at [152, 153] on span "Retrieve Scraped Content" at bounding box center [123, 152] width 73 height 7
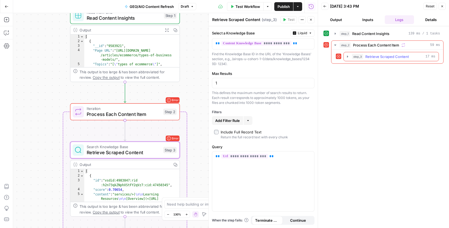
click at [348, 55] on icon "button" at bounding box center [347, 56] width 4 height 4
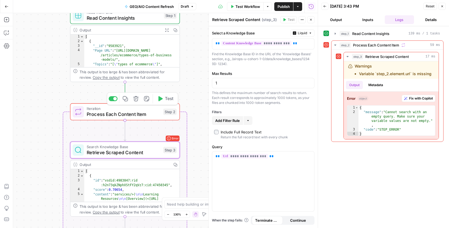
click at [106, 111] on span "Process Each Content Item" at bounding box center [123, 114] width 73 height 7
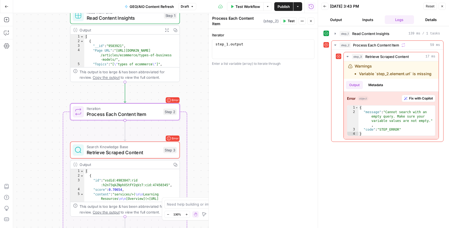
click at [151, 147] on span "Search Knowledge Base" at bounding box center [123, 147] width 73 height 6
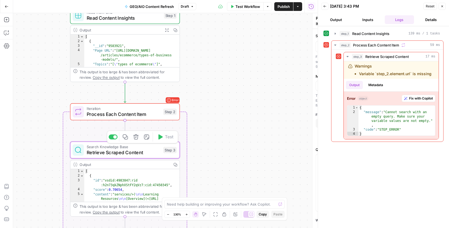
type textarea "Retrieve Scraped Content"
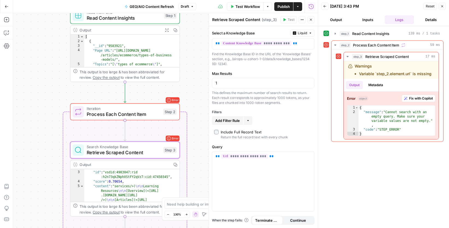
scroll to position [19, 0]
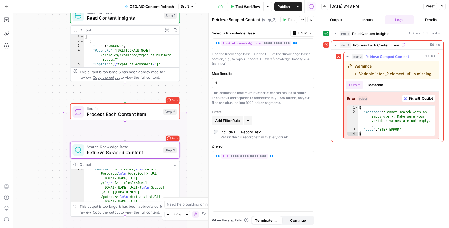
click at [422, 98] on span "Fix with Copilot" at bounding box center [421, 98] width 24 height 5
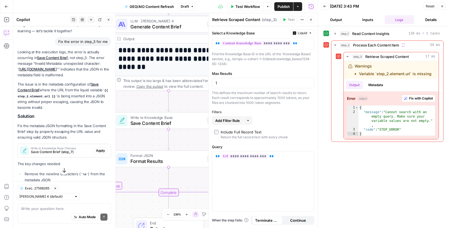
scroll to position [12, 0]
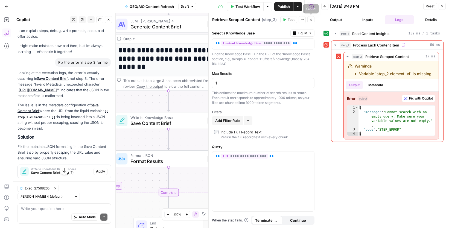
click at [308, 19] on button "Close" at bounding box center [310, 19] width 7 height 7
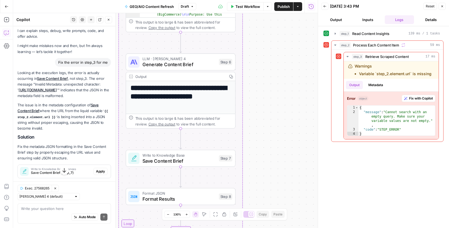
drag, startPoint x: 271, startPoint y: 88, endPoint x: 284, endPoint y: 182, distance: 94.9
click at [284, 188] on div "Workflow Set Inputs Inputs Read from Grid Read Content Insights Step 1 Output E…" at bounding box center [165, 120] width 304 height 215
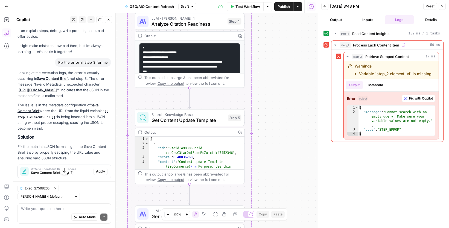
drag, startPoint x: 264, startPoint y: 51, endPoint x: 270, endPoint y: 160, distance: 110.0
click at [272, 172] on div "Workflow Set Inputs Inputs Read from Grid Read Content Insights Step 1 Output E…" at bounding box center [165, 120] width 304 height 215
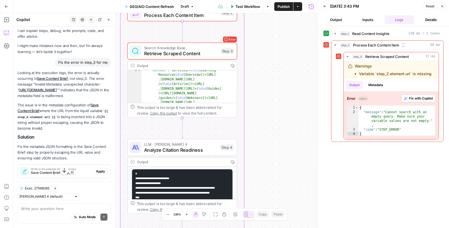
drag, startPoint x: 272, startPoint y: 63, endPoint x: 264, endPoint y: 166, distance: 103.0
click at [264, 167] on div "Workflow Set Inputs Inputs Read from Grid Read Content Insights Step 1 Output E…" at bounding box center [165, 120] width 304 height 215
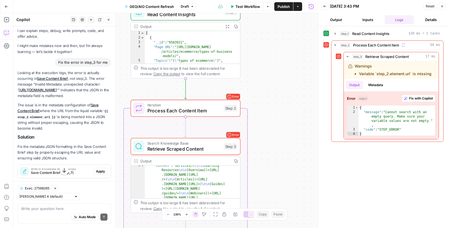
drag, startPoint x: 255, startPoint y: 63, endPoint x: 257, endPoint y: 146, distance: 82.5
click at [259, 147] on div "Workflow Set Inputs Inputs Read from Grid Read Content Insights Step 1 Output E…" at bounding box center [165, 120] width 304 height 215
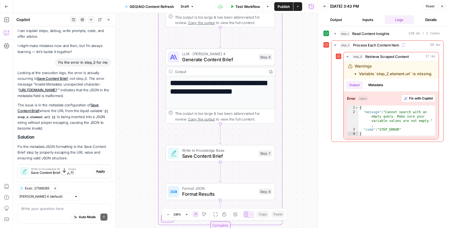
drag, startPoint x: 290, startPoint y: 63, endPoint x: 272, endPoint y: 180, distance: 117.9
click at [276, 190] on div "Workflow Set Inputs Inputs Read from Grid Read Content Insights Step 1 Output E…" at bounding box center [165, 120] width 304 height 215
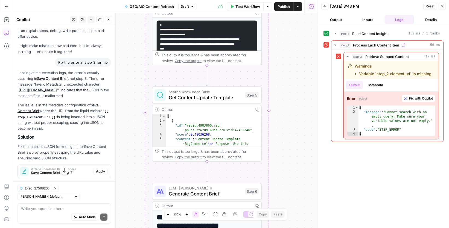
drag, startPoint x: 278, startPoint y: 71, endPoint x: 262, endPoint y: 216, distance: 145.7
click at [263, 220] on body "AirOps U Cohort 1 New Home Browse Insights Opportunities Your Data Recent Grids…" at bounding box center [224, 114] width 449 height 228
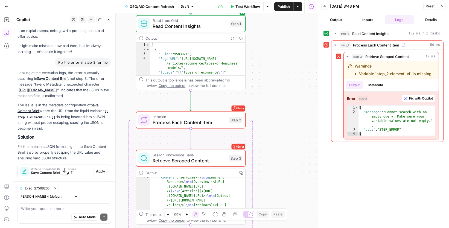
drag, startPoint x: 275, startPoint y: 130, endPoint x: 269, endPoint y: 186, distance: 56.6
click at [271, 190] on div "Workflow Set Inputs Inputs Read from Grid Read Content Insights Step 1 Output E…" at bounding box center [165, 120] width 304 height 215
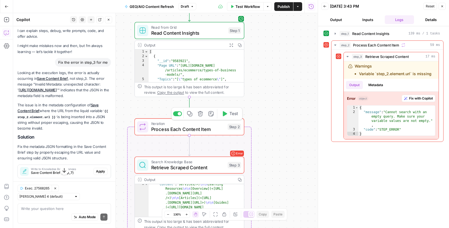
click at [207, 126] on span "Process Each Content Item" at bounding box center [187, 129] width 73 height 7
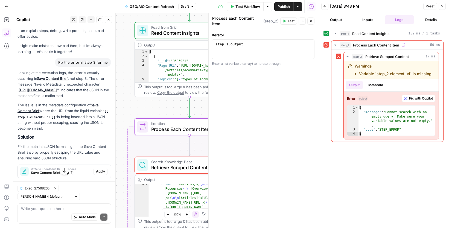
click at [159, 113] on div "Workflow Set Inputs Inputs Read from Grid Read Content Insights Step 1 Output E…" at bounding box center [165, 120] width 304 height 215
click at [310, 23] on header "Process Each Content Item Process Each Content Item ( step_2 ) Test Actions Clo…" at bounding box center [262, 21] width 109 height 16
click at [310, 22] on button "Close" at bounding box center [310, 20] width 7 height 7
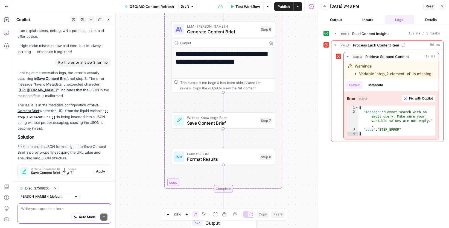
click at [45, 209] on textarea at bounding box center [64, 208] width 86 height 5
type textarea "the problem iss on step_2 and step_3 not 7"
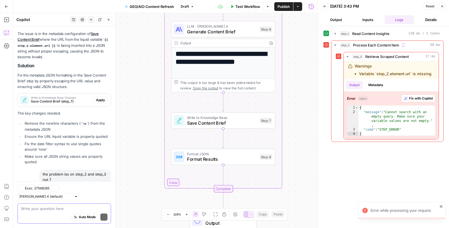
scroll to position [90, 0]
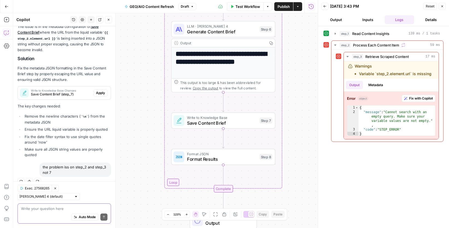
click at [38, 191] on span "Exec. 27568265" at bounding box center [37, 188] width 25 height 5
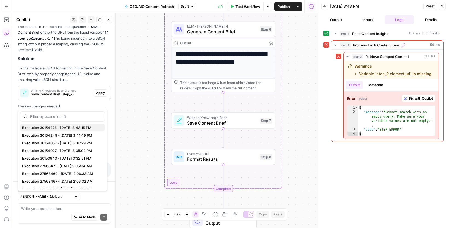
click at [63, 126] on span "Execution 30154273 - 9/26/2025, 3:43:15 PM" at bounding box center [61, 127] width 78 height 5
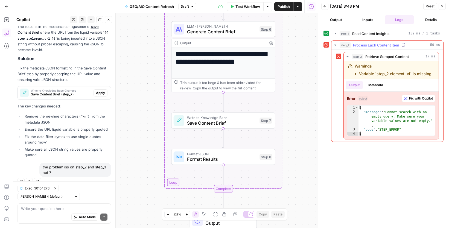
click at [393, 43] on span "Process Each Content Item" at bounding box center [376, 44] width 46 height 5
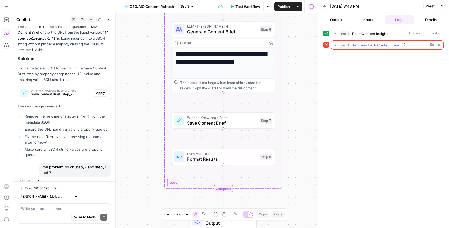
click at [393, 43] on span "Process Each Content Item" at bounding box center [376, 44] width 46 height 5
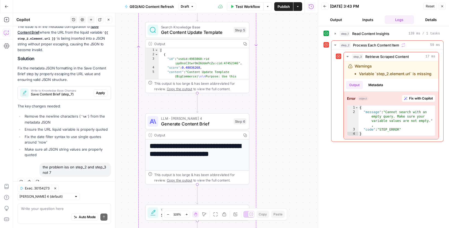
drag, startPoint x: 300, startPoint y: 73, endPoint x: 273, endPoint y: 152, distance: 84.3
click at [274, 164] on div "Workflow Set Inputs Inputs Read from Grid Read Content Insights Step 1 Output E…" at bounding box center [165, 120] width 304 height 215
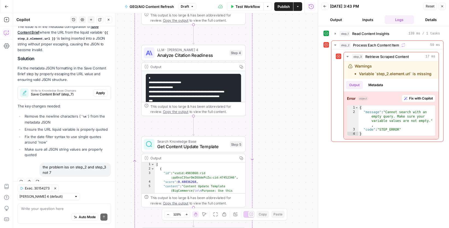
drag, startPoint x: 291, startPoint y: 80, endPoint x: 280, endPoint y: 155, distance: 75.7
click at [282, 170] on div "Workflow Set Inputs Inputs Read from Grid Read Content Insights Step 1 Output E…" at bounding box center [165, 120] width 304 height 215
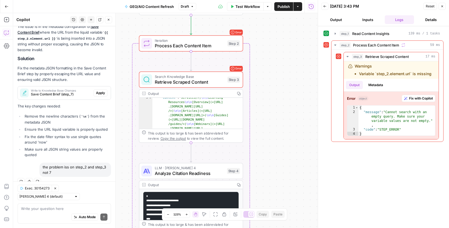
drag, startPoint x: 285, startPoint y: 70, endPoint x: 277, endPoint y: 207, distance: 137.4
click at [278, 209] on body "AirOps U Cohort 1 New Home Browse Insights Opportunities Your Data Recent Grids…" at bounding box center [224, 114] width 449 height 228
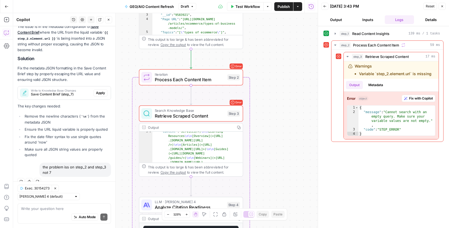
drag, startPoint x: 267, startPoint y: 83, endPoint x: 272, endPoint y: 91, distance: 9.2
click at [272, 91] on div "Workflow Set Inputs Inputs Read from Grid Read Content Insights Step 1 Output E…" at bounding box center [165, 120] width 304 height 215
click at [182, 81] on span "Process Each Content Item" at bounding box center [190, 79] width 70 height 7
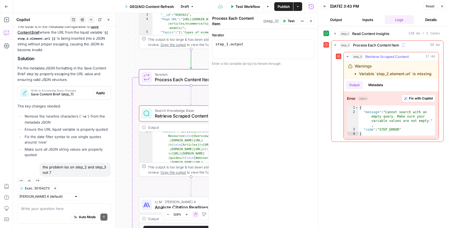
click at [413, 69] on div "Warnings Variable `step_2.element.url` is missing" at bounding box center [392, 69] width 77 height 13
click at [414, 97] on span "Fix with Copilot" at bounding box center [421, 98] width 24 height 5
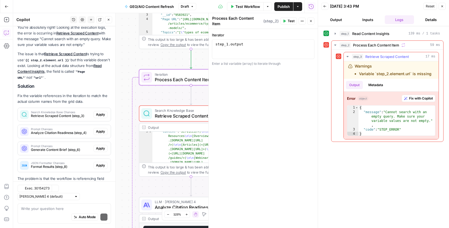
scroll to position [274, 0]
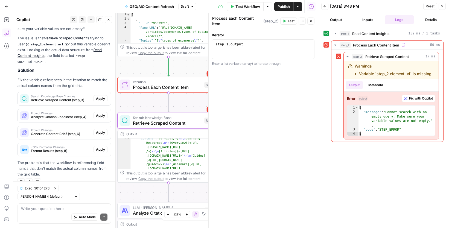
click at [100, 99] on span "Apply" at bounding box center [100, 98] width 9 height 5
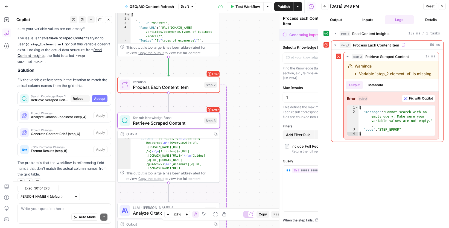
type textarea "Retrieve Scraped Content"
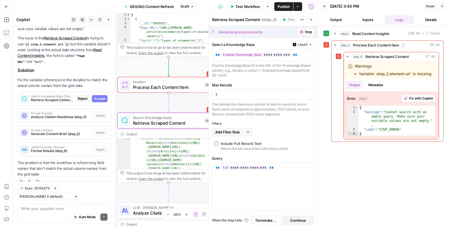
drag, startPoint x: 100, startPoint y: 99, endPoint x: 109, endPoint y: 87, distance: 15.3
click at [109, 87] on div "You're absolutely right! Looking at the execution logs, the error is occurring …" at bounding box center [63, 93] width 93 height 168
click at [101, 96] on span "Accept" at bounding box center [99, 98] width 11 height 5
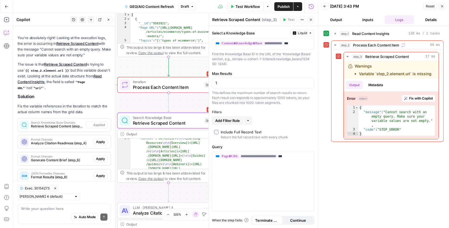
scroll to position [300, 0]
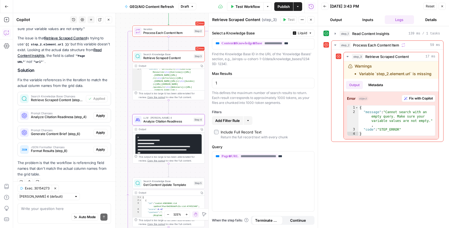
click at [101, 116] on span "Apply" at bounding box center [100, 115] width 9 height 5
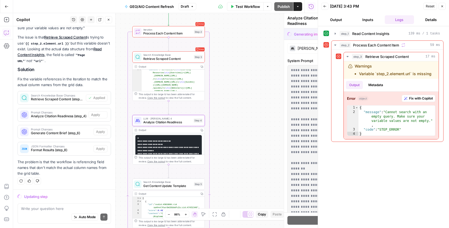
scroll to position [274, 0]
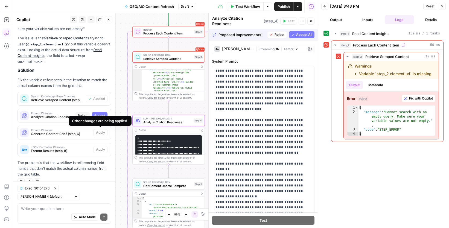
click at [99, 114] on span "Accept" at bounding box center [99, 115] width 11 height 5
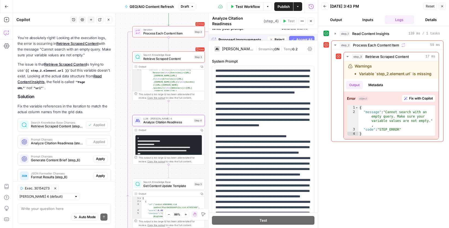
scroll to position [300, 0]
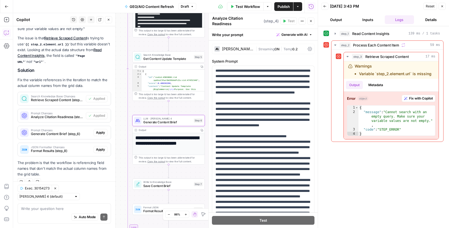
click at [101, 131] on span "Apply" at bounding box center [100, 132] width 9 height 5
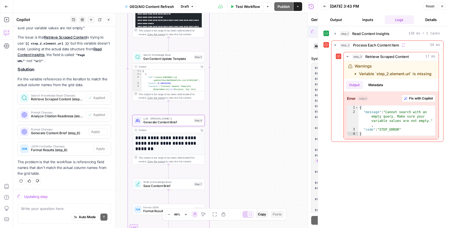
scroll to position [274, 0]
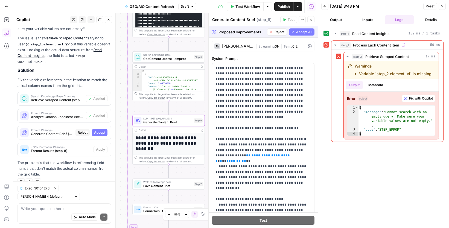
click at [102, 131] on span "Accept" at bounding box center [99, 132] width 11 height 5
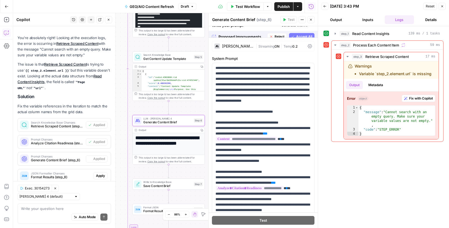
scroll to position [300, 0]
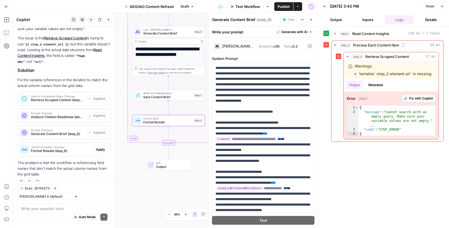
click at [103, 148] on span "Apply" at bounding box center [100, 149] width 9 height 5
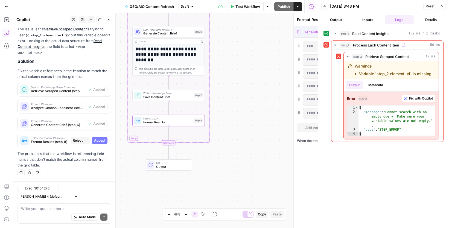
scroll to position [274, 0]
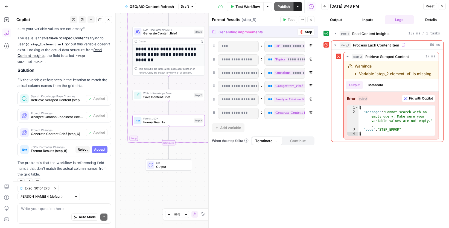
click at [95, 149] on span "Accept" at bounding box center [99, 149] width 11 height 5
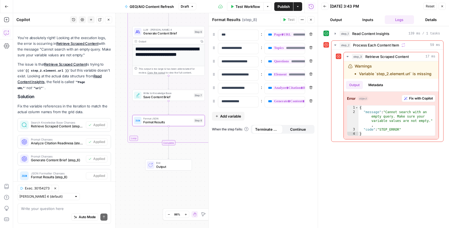
scroll to position [300, 0]
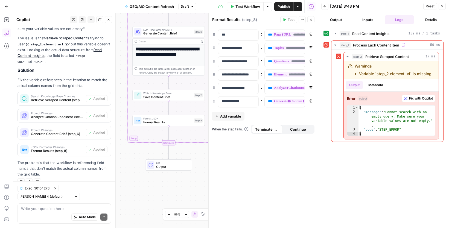
click at [248, 7] on span "Test Workflow" at bounding box center [247, 6] width 25 height 5
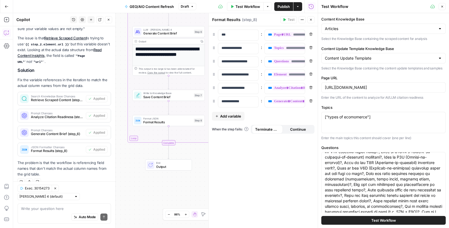
scroll to position [22, 0]
click at [357, 117] on textarea "["types of ecomomerce"]" at bounding box center [383, 116] width 117 height 5
type textarea "["types of ecommerce"]"
click at [381, 223] on button "Test Workflow" at bounding box center [383, 220] width 124 height 9
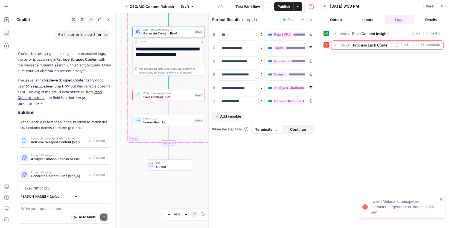
scroll to position [300, 0]
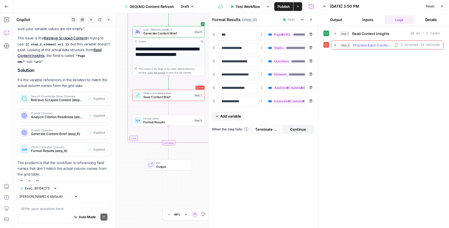
click at [334, 47] on icon "button" at bounding box center [335, 45] width 4 height 4
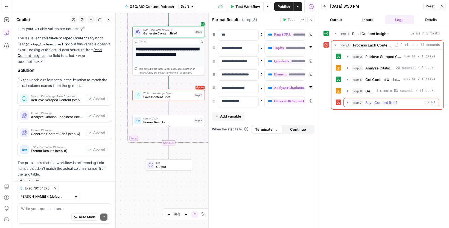
click at [347, 101] on icon "button" at bounding box center [347, 102] width 4 height 4
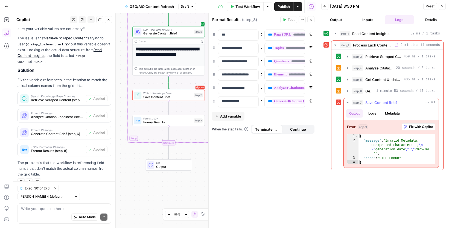
click at [423, 125] on span "Fix with Copilot" at bounding box center [421, 126] width 24 height 5
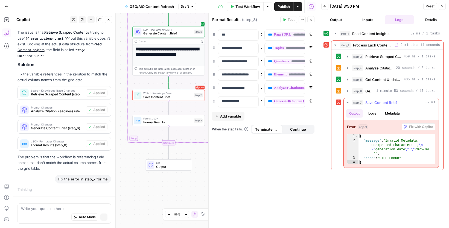
scroll to position [279, 0]
click at [186, 46] on h1 "**********" at bounding box center [168, 54] width 67 height 17
click at [203, 40] on button "Copy" at bounding box center [202, 42] width 6 height 6
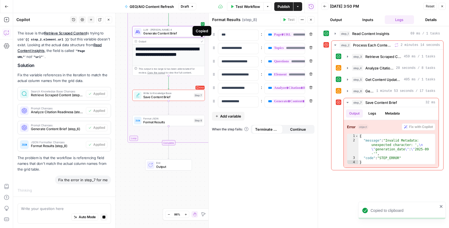
click at [183, 57] on h1 "**********" at bounding box center [168, 54] width 67 height 17
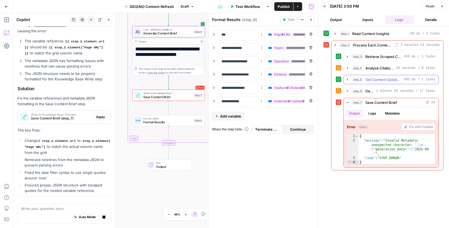
scroll to position [486, 0]
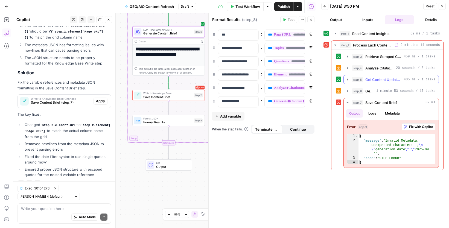
click at [348, 80] on icon "button" at bounding box center [347, 79] width 4 height 4
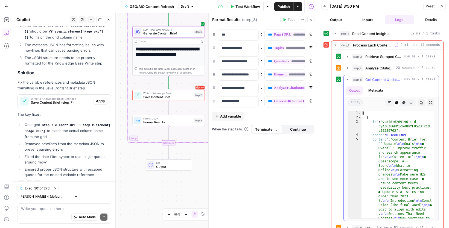
click at [348, 80] on icon "button" at bounding box center [347, 79] width 4 height 4
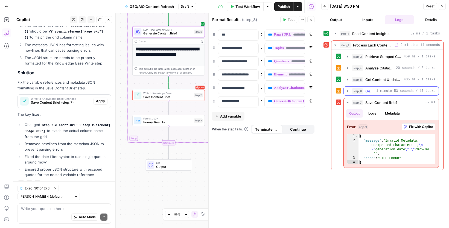
click at [346, 90] on icon "button" at bounding box center [347, 91] width 4 height 4
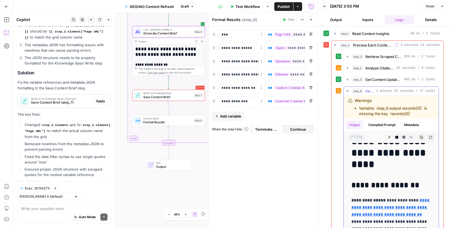
scroll to position [33, 0]
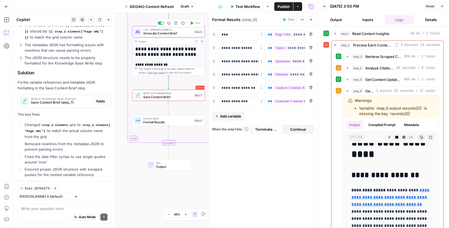
click at [170, 33] on span "Generate Content Brief" at bounding box center [167, 33] width 49 height 5
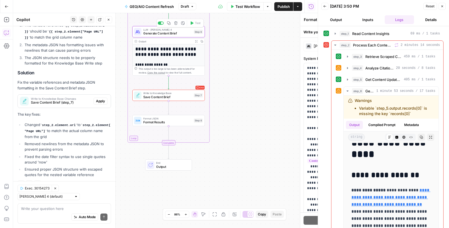
type textarea "Generate Content Brief"
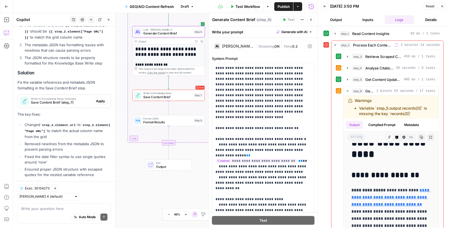
click at [245, 45] on div "Claude Sonnet 4" at bounding box center [237, 46] width 31 height 4
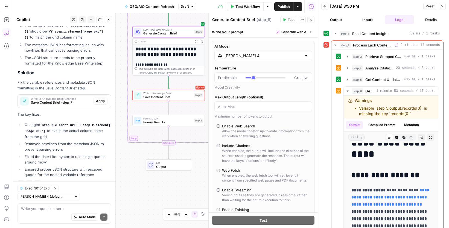
click at [252, 59] on div "Claude Sonnet 4" at bounding box center [263, 56] width 98 height 10
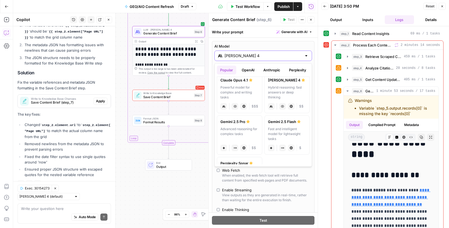
scroll to position [117, 0]
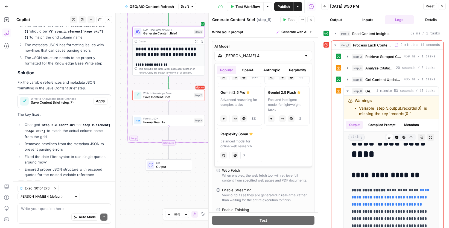
click at [230, 136] on div "Perplexity Sonar" at bounding box center [239, 133] width 38 height 5
type input "Perplexity Sonar"
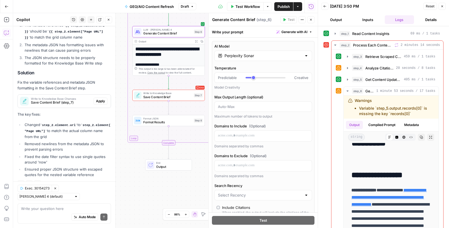
scroll to position [495, 0]
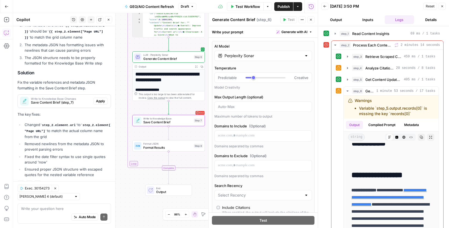
click at [100, 99] on span "Apply" at bounding box center [100, 101] width 9 height 5
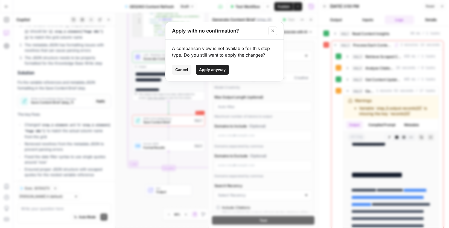
click at [222, 70] on span "Apply anyway" at bounding box center [212, 69] width 27 height 5
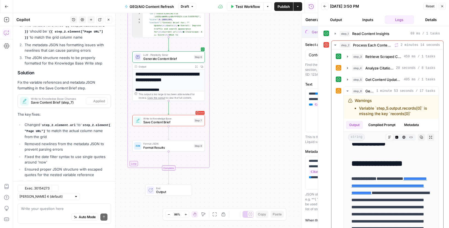
type textarea "Save Content Brief"
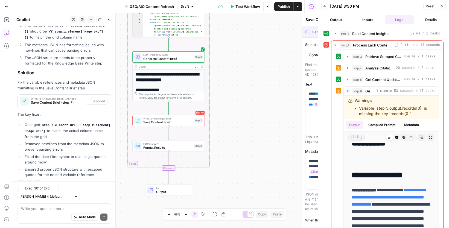
scroll to position [0, 0]
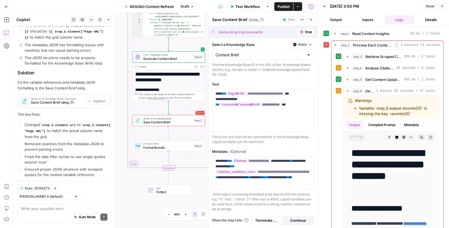
click at [237, 3] on button "Test Workflow" at bounding box center [245, 6] width 37 height 9
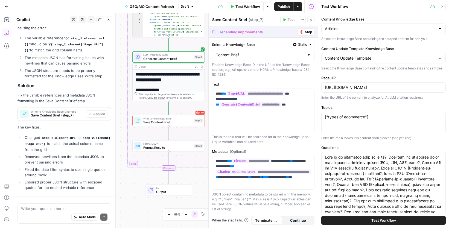
scroll to position [495, 0]
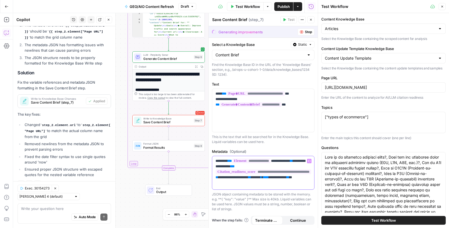
click at [268, 160] on span "**********" at bounding box center [251, 160] width 39 height 5
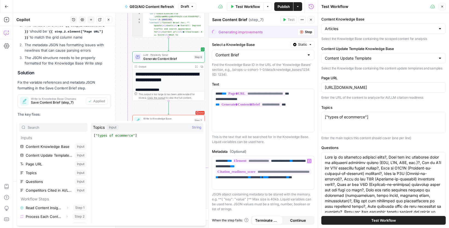
scroll to position [32, 0]
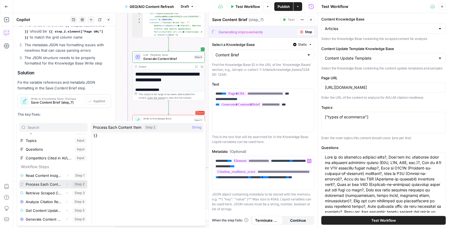
click at [66, 183] on icon "button" at bounding box center [66, 184] width 3 height 3
click at [95, 112] on p "The key fixes:" at bounding box center [63, 114] width 93 height 6
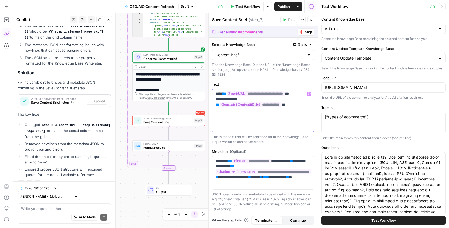
click at [284, 93] on span "**********" at bounding box center [255, 93] width 58 height 5
drag, startPoint x: 228, startPoint y: 93, endPoint x: 239, endPoint y: 93, distance: 10.7
click at [248, 93] on p "**********" at bounding box center [262, 99] width 95 height 16
drag, startPoint x: 228, startPoint y: 93, endPoint x: 295, endPoint y: 95, distance: 67.0
click at [297, 95] on p "**********" at bounding box center [262, 99] width 95 height 16
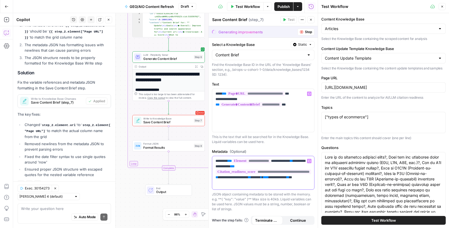
drag, startPoint x: 301, startPoint y: 162, endPoint x: 309, endPoint y: 187, distance: 25.9
click at [301, 162] on p "**********" at bounding box center [262, 169] width 95 height 22
click at [287, 161] on span "**********" at bounding box center [280, 161] width 14 height 4
drag, startPoint x: 279, startPoint y: 159, endPoint x: 283, endPoint y: 163, distance: 5.4
click at [279, 160] on p "**********" at bounding box center [262, 169] width 95 height 22
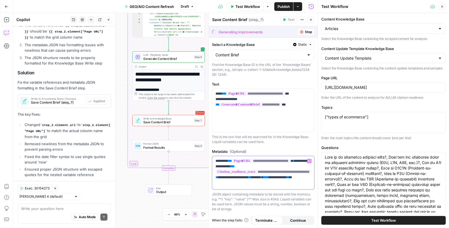
click at [266, 184] on div "**********" at bounding box center [263, 172] width 102 height 33
click at [279, 6] on span "Publish" at bounding box center [283, 6] width 12 height 5
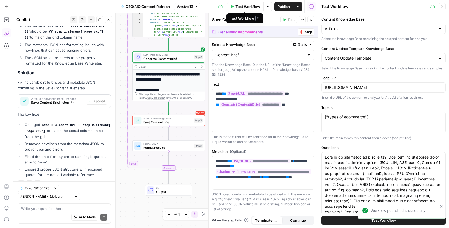
click at [239, 9] on span "Test Workflow" at bounding box center [247, 6] width 25 height 5
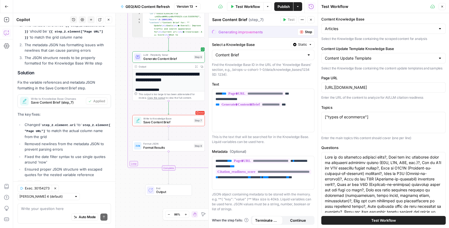
click at [379, 225] on div "Test Workflow" at bounding box center [383, 220] width 124 height 15
click at [385, 219] on span "Test Workflow" at bounding box center [383, 219] width 25 height 5
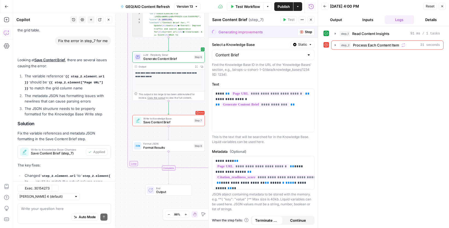
scroll to position [495, 0]
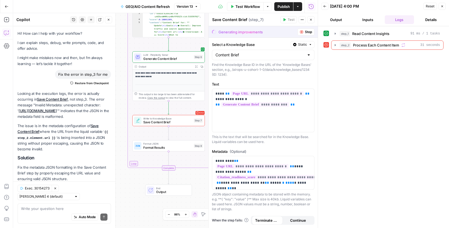
scroll to position [495, 0]
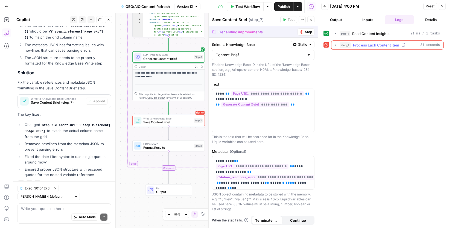
click at [334, 45] on icon "button" at bounding box center [335, 45] width 4 height 4
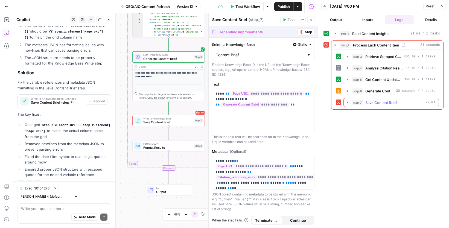
click at [345, 101] on icon "button" at bounding box center [347, 102] width 4 height 4
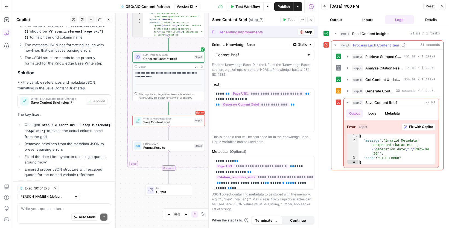
click at [341, 90] on div at bounding box center [338, 90] width 5 height 5
click at [349, 92] on icon "button" at bounding box center [347, 91] width 4 height 4
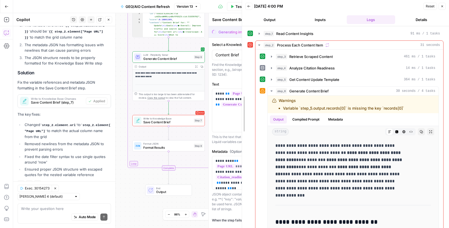
scroll to position [45, 0]
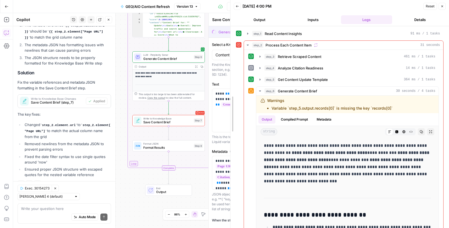
drag, startPoint x: 317, startPoint y: 14, endPoint x: 307, endPoint y: 102, distance: 88.0
click at [200, 30] on body "AirOps U Cohort 1 New Home Browse Insights Opportunities Your Data Recent Grids…" at bounding box center [224, 114] width 449 height 228
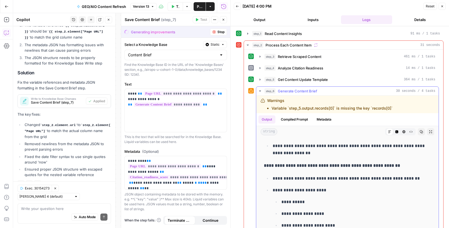
scroll to position [570, 0]
click at [225, 19] on button "Close" at bounding box center [223, 19] width 7 height 7
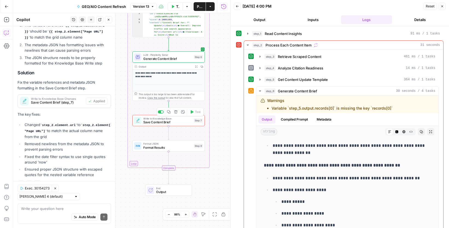
click at [160, 113] on div at bounding box center [161, 111] width 6 height 3
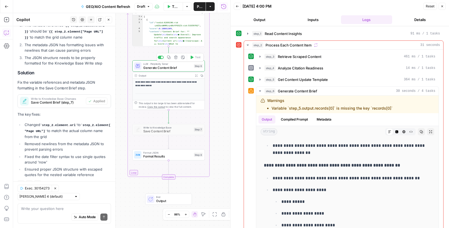
click at [176, 67] on span "Generate Content Brief" at bounding box center [167, 67] width 49 height 5
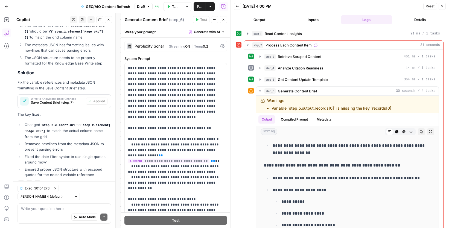
click at [156, 47] on div "Perplexity Sonar" at bounding box center [149, 46] width 30 height 4
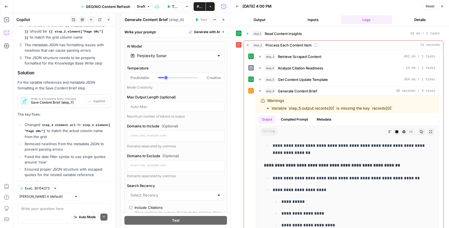
click at [177, 60] on div "Perplexity Sonar" at bounding box center [176, 56] width 98 height 10
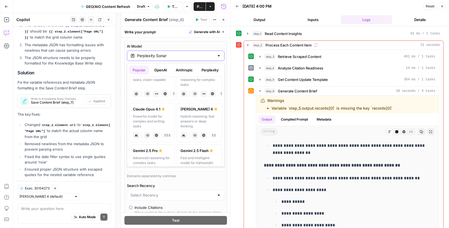
scroll to position [117, 0]
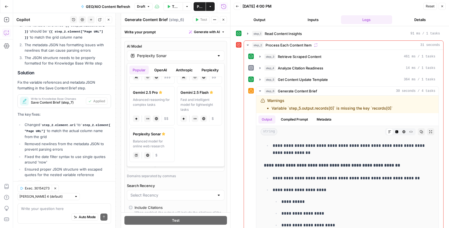
click at [205, 101] on div "Fast and intelligent model for lightweight tasks" at bounding box center [199, 104] width 38 height 15
type input "Gemini 2.5 Flash"
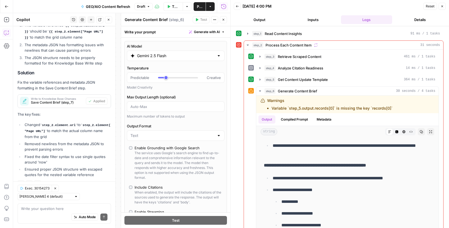
click at [218, 137] on div at bounding box center [218, 135] width 4 height 5
drag, startPoint x: 207, startPoint y: 147, endPoint x: 203, endPoint y: 147, distance: 4.1
click at [207, 147] on span "Text" at bounding box center [174, 148] width 86 height 5
type input "Text"
click at [129, 146] on div "AI Model Gemini 2.5 Flash Temperature Predictable Creative Model Creativity Max…" at bounding box center [175, 147] width 102 height 212
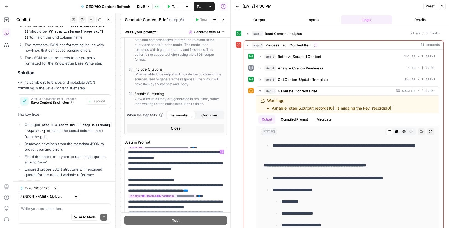
scroll to position [75, 0]
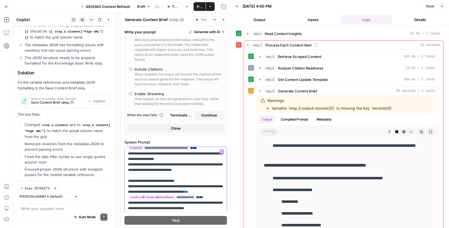
click at [166, 150] on span "**********" at bounding box center [158, 148] width 61 height 5
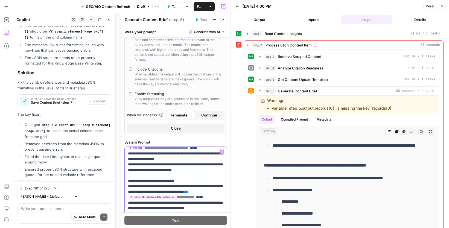
click at [189, 150] on span "**********" at bounding box center [158, 148] width 61 height 5
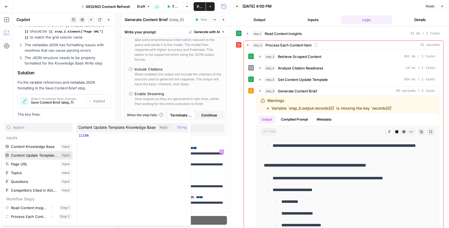
click at [41, 155] on button "Select variable Content Update Template Knowledge Base" at bounding box center [38, 155] width 68 height 9
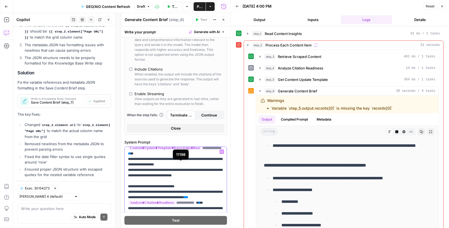
click at [150, 150] on span "**********" at bounding box center [175, 148] width 95 height 5
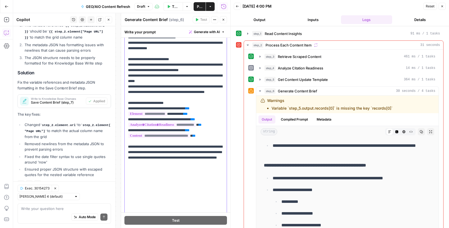
scroll to position [258, 0]
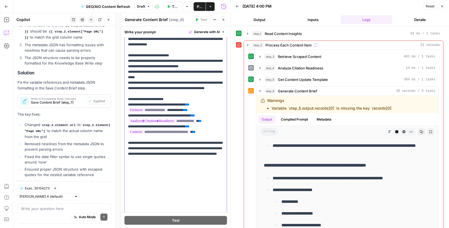
click at [179, 134] on span "**********" at bounding box center [158, 132] width 61 height 5
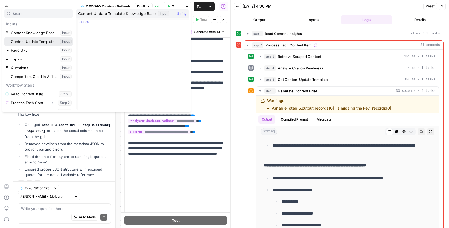
click at [57, 41] on button "Select variable Content Update Template Knowledge Base" at bounding box center [38, 41] width 68 height 9
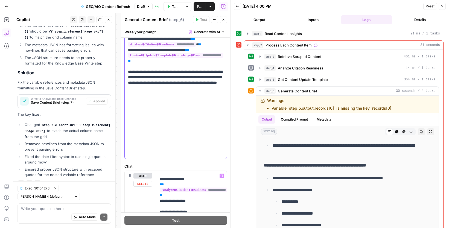
scroll to position [0, 0]
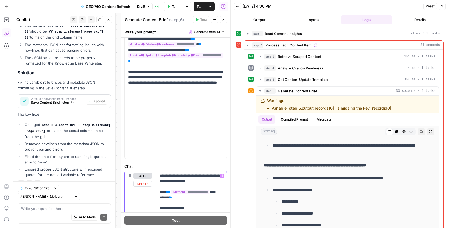
click at [208, 198] on span "**********" at bounding box center [187, 194] width 55 height 9
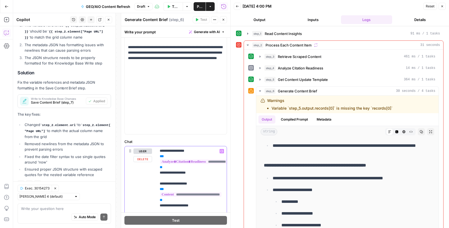
scroll to position [357, 0]
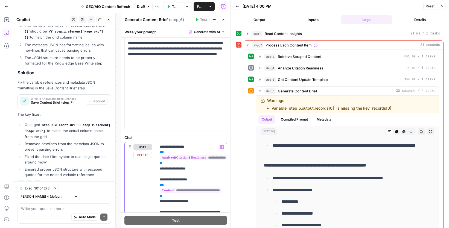
click at [186, 193] on span "**********" at bounding box center [190, 190] width 61 height 5
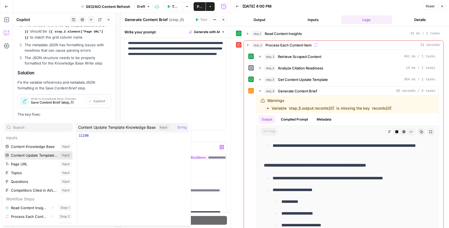
click at [34, 155] on button "Select variable Content Update Template Knowledge Base" at bounding box center [38, 155] width 68 height 9
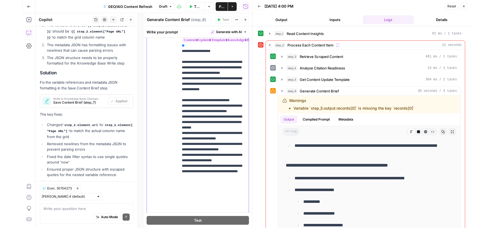
scroll to position [526, 0]
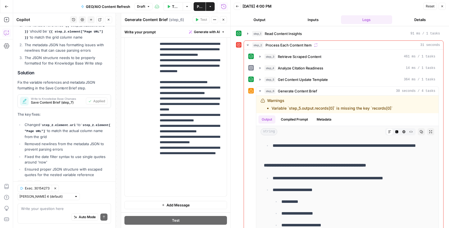
click at [197, 7] on span "Publish" at bounding box center [199, 6] width 5 height 5
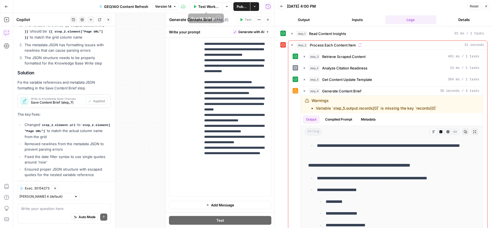
click at [201, 5] on span "Test Workflow" at bounding box center [208, 6] width 21 height 5
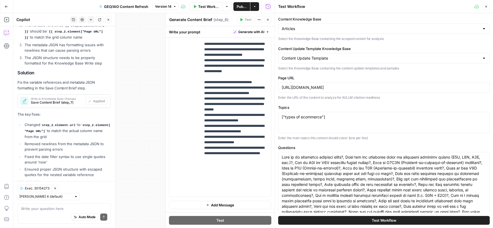
drag, startPoint x: 319, startPoint y: 221, endPoint x: 315, endPoint y: 220, distance: 3.6
click at [317, 221] on button "Test Workflow" at bounding box center [384, 220] width 212 height 9
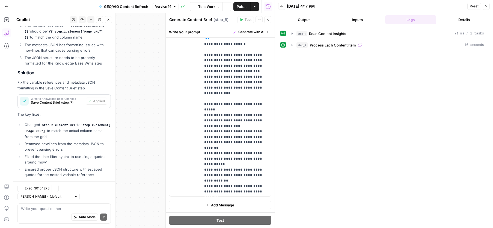
scroll to position [495, 0]
click at [291, 45] on icon "button" at bounding box center [292, 45] width 4 height 4
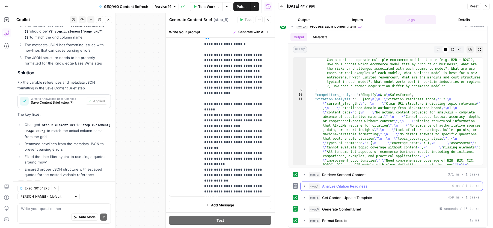
scroll to position [21, 0]
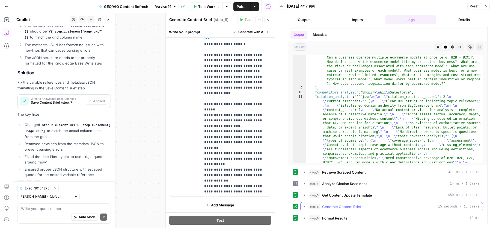
click at [307, 205] on button "step_6 Generate Content Brief 15 seconds / 15 tasks" at bounding box center [392, 206] width 182 height 9
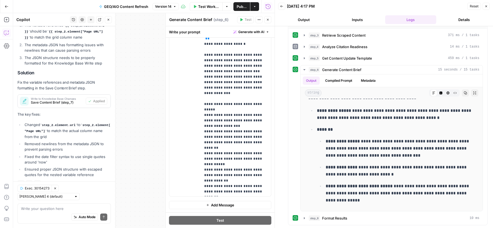
scroll to position [1864, 0]
click at [336, 220] on span "Format Results" at bounding box center [334, 217] width 25 height 5
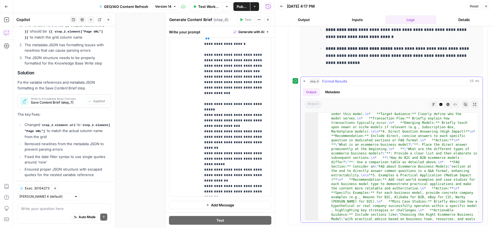
scroll to position [1090, 0]
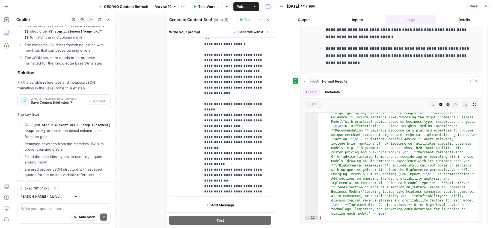
click at [268, 20] on icon "button" at bounding box center [267, 19] width 3 height 3
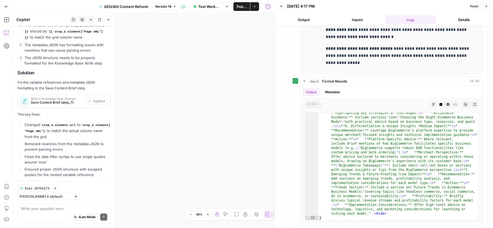
drag, startPoint x: 213, startPoint y: 113, endPoint x: 195, endPoint y: 104, distance: 19.9
click at [211, 228] on html "AirOps U Cohort 1 New Home Browse Insights Opportunities Your Data Recent Grids…" at bounding box center [246, 114] width 493 height 228
drag, startPoint x: 197, startPoint y: 90, endPoint x: 177, endPoint y: 162, distance: 74.6
click at [179, 179] on div "Workflow Set Inputs Inputs Read from Grid Read Content Insights Step 1 Output E…" at bounding box center [144, 120] width 262 height 215
drag, startPoint x: 180, startPoint y: 90, endPoint x: 203, endPoint y: 162, distance: 75.8
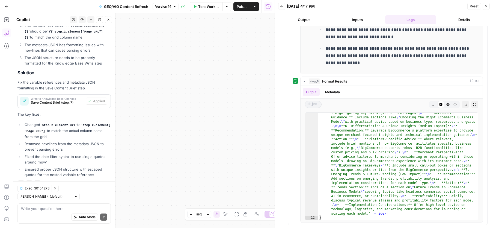
click at [190, 190] on div "Workflow Set Inputs Inputs Read from Grid Read Content Insights Step 1 Output E…" at bounding box center [144, 120] width 262 height 215
drag, startPoint x: 226, startPoint y: 113, endPoint x: 163, endPoint y: 131, distance: 66.1
click at [158, 131] on div "Workflow Set Inputs Inputs Read from Grid Read Content Insights Step 1 Output E…" at bounding box center [144, 120] width 262 height 215
click at [236, 215] on icon "button" at bounding box center [237, 214] width 4 height 4
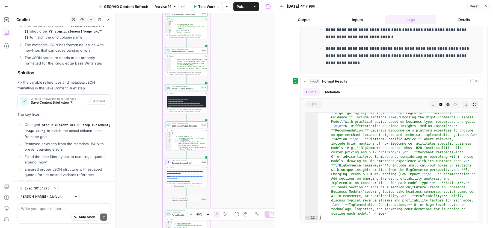
drag, startPoint x: 210, startPoint y: 126, endPoint x: 253, endPoint y: 117, distance: 43.8
click at [253, 117] on div "Workflow Set Inputs Inputs Read from Grid Read Content Insights Step 1 Output E…" at bounding box center [144, 120] width 262 height 215
click at [448, 8] on button "Close" at bounding box center [486, 6] width 7 height 7
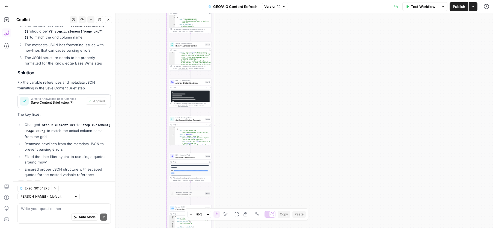
drag, startPoint x: 248, startPoint y: 121, endPoint x: 252, endPoint y: 116, distance: 6.1
click at [252, 116] on div "Workflow Set Inputs Inputs Read from Grid Read Content Insights Step 1 Output E…" at bounding box center [253, 120] width 480 height 215
click at [207, 213] on icon "button" at bounding box center [208, 214] width 3 height 3
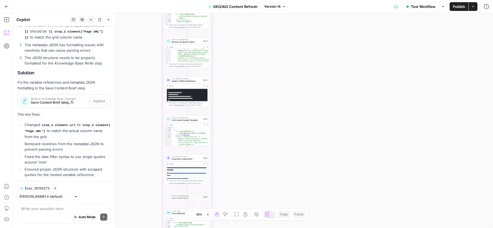
click at [207, 213] on icon "button" at bounding box center [208, 214] width 3 height 3
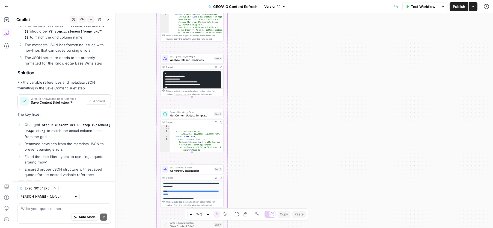
drag, startPoint x: 224, startPoint y: 134, endPoint x: 298, endPoint y: 123, distance: 75.2
click at [298, 123] on div "Workflow Set Inputs Inputs Read from Grid Read Content Insights Step 1 Output E…" at bounding box center [253, 120] width 480 height 215
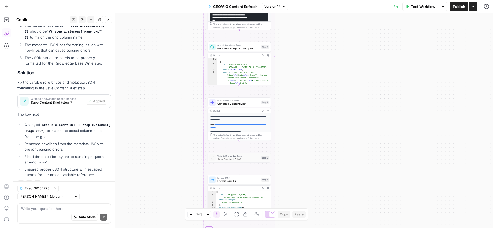
drag, startPoint x: 300, startPoint y: 165, endPoint x: 294, endPoint y: 93, distance: 71.6
click at [294, 93] on div "Workflow Set Inputs Inputs Read from Grid Read Content Insights Step 1 Output E…" at bounding box center [253, 120] width 480 height 215
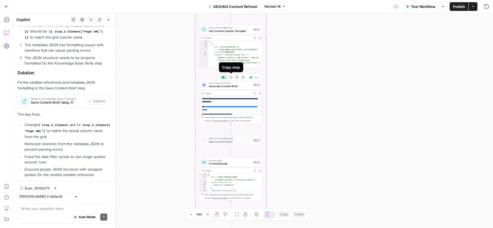
click at [230, 76] on icon "button" at bounding box center [230, 77] width 3 height 3
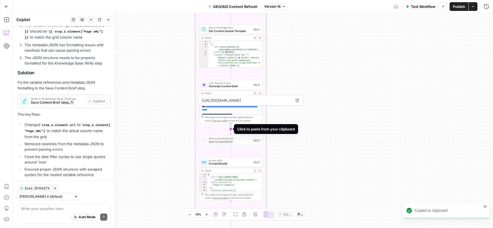
click at [231, 130] on icon "Edge from step_6 to step_7" at bounding box center [230, 129] width 1 height 12
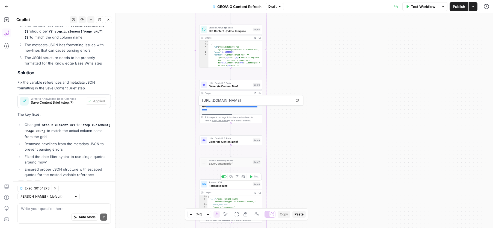
click at [301, 139] on div "Workflow Set Inputs Inputs Read from Grid Read Content Insights Step 1 Output E…" at bounding box center [253, 120] width 480 height 215
click at [225, 77] on div at bounding box center [225, 77] width 2 height 2
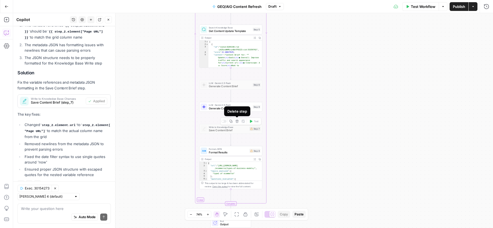
click at [217, 107] on span "Generate Content Brief" at bounding box center [230, 108] width 42 height 4
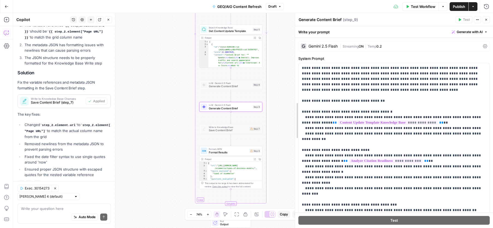
drag, startPoint x: 385, startPoint y: 43, endPoint x: 300, endPoint y: 36, distance: 84.9
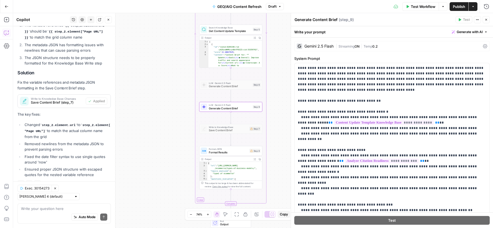
click at [318, 19] on textarea "Generate Content Brief" at bounding box center [316, 19] width 43 height 5
click at [337, 20] on div "Generate Content Brief Generate Content Brief" at bounding box center [316, 19] width 46 height 7
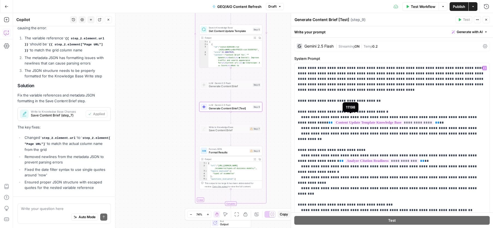
scroll to position [495, 0]
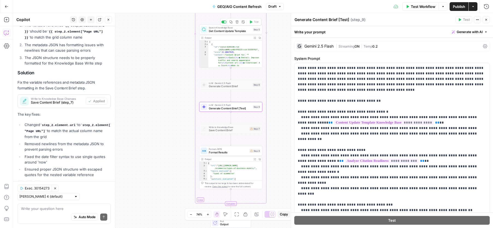
type textarea "Generate Content Brief [Test]"
click at [214, 34] on div "Search Knowledge Base Get Content Update Template Step 5 Copy step Delete step …" at bounding box center [230, 30] width 63 height 10
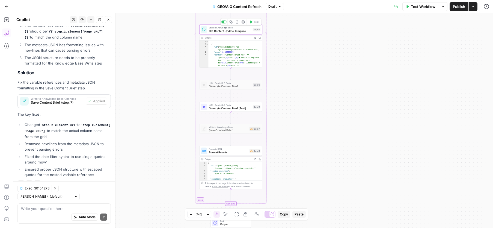
type textarea "Get Content Update Template"
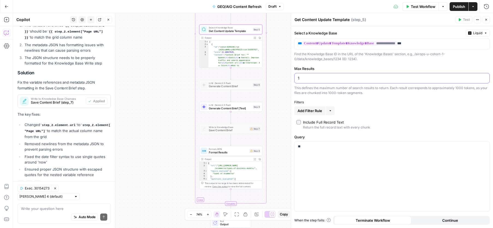
click at [358, 80] on input "1" at bounding box center [392, 77] width 189 height 5
click at [347, 146] on p "**" at bounding box center [392, 146] width 189 height 5
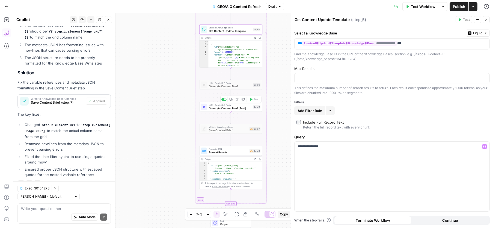
click at [232, 109] on span "Generate Content Brief [Test]" at bounding box center [230, 108] width 42 height 4
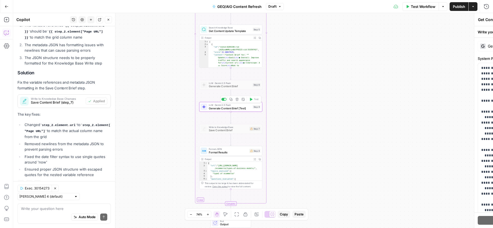
type textarea "Generate Content Brief [Test]"
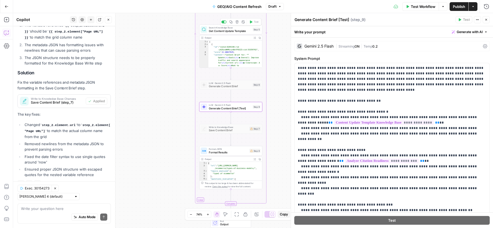
click at [237, 32] on span "Get Content Update Template" at bounding box center [230, 31] width 42 height 4
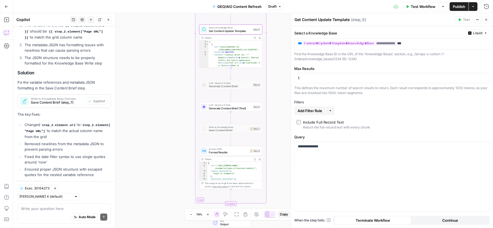
click at [336, 81] on div "1" at bounding box center [393, 78] width 196 height 10
click at [223, 30] on span "Get Content Update Template" at bounding box center [230, 31] width 42 height 4
click at [231, 23] on icon "button" at bounding box center [230, 21] width 3 height 3
click at [231, 74] on icon "Edge from step_5 to step_6" at bounding box center [230, 74] width 1 height 12
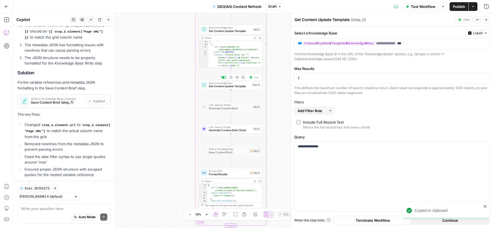
click at [231, 86] on span "Get Content Update Template" at bounding box center [230, 86] width 42 height 4
click at [316, 21] on textarea "Get Content Update Template" at bounding box center [322, 19] width 55 height 5
drag, startPoint x: 333, startPoint y: 18, endPoint x: 351, endPoint y: 19, distance: 17.8
click at [351, 19] on div "Get Content Update Template Get Content Update Template ( step_10 )" at bounding box center [375, 20] width 160 height 6
type textarea "Get Content Update Samples"
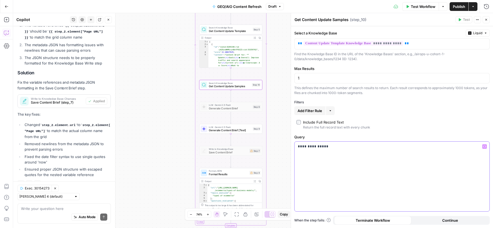
click at [334, 145] on p "**********" at bounding box center [392, 146] width 189 height 5
click at [399, 75] on div "1" at bounding box center [393, 78] width 196 height 10
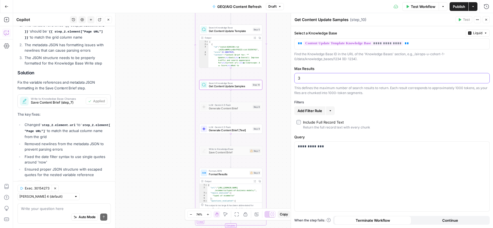
type input "3"
drag, startPoint x: 320, startPoint y: 19, endPoint x: 349, endPoint y: 22, distance: 29.1
click at [349, 22] on div "Get Content Update Samples Get Content Update Samples" at bounding box center [321, 19] width 57 height 7
type textarea "Get Content Brief Samples"
click at [192, 104] on div "Workflow Set Inputs Inputs Read from Grid Read Content Insights Step 1 Output E…" at bounding box center [253, 120] width 480 height 215
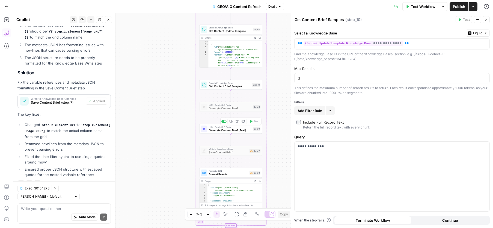
click at [216, 128] on span "Generate Content Brief [Test]" at bounding box center [230, 130] width 42 height 4
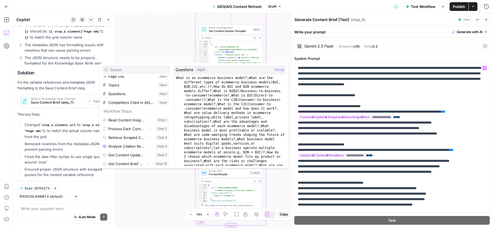
scroll to position [32, 0]
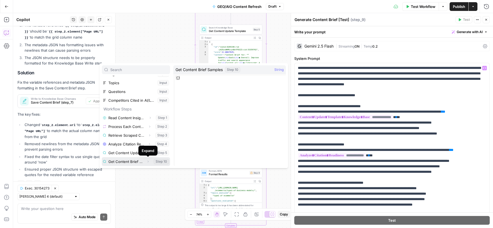
click at [150, 161] on button "Expand" at bounding box center [148, 161] width 7 height 7
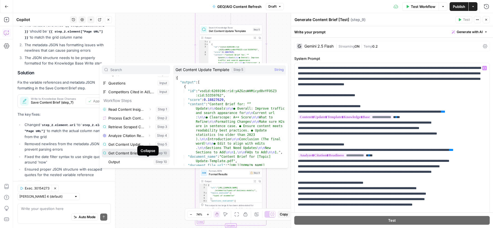
scroll to position [41, 0]
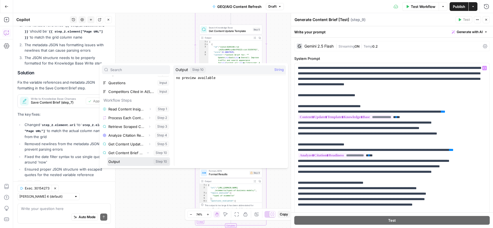
click at [161, 161] on button "Select variable Output" at bounding box center [138, 161] width 63 height 9
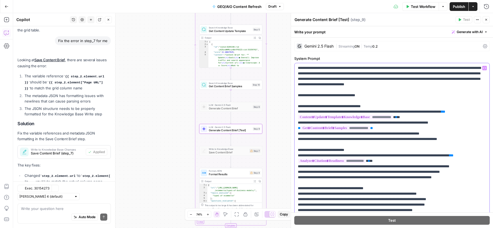
scroll to position [495, 0]
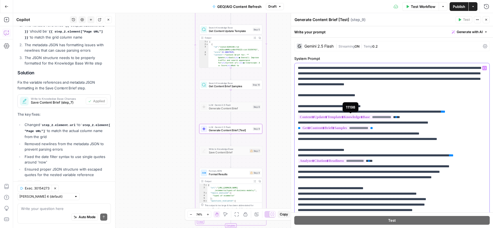
click at [392, 118] on span "**********" at bounding box center [345, 117] width 95 height 5
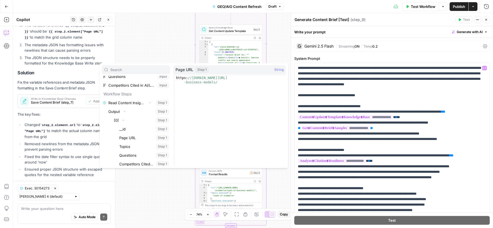
scroll to position [58, 0]
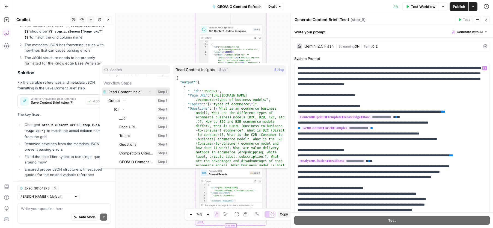
click at [147, 91] on button "Collapse" at bounding box center [150, 91] width 7 height 7
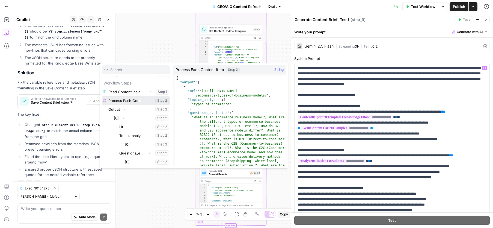
click at [146, 97] on button "Collapse" at bounding box center [149, 100] width 7 height 7
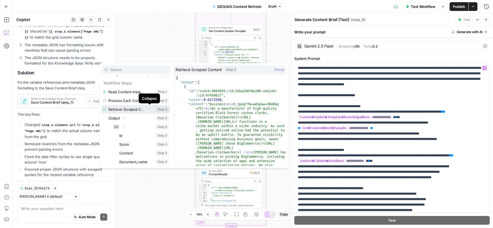
click at [149, 108] on icon "button" at bounding box center [149, 109] width 3 height 3
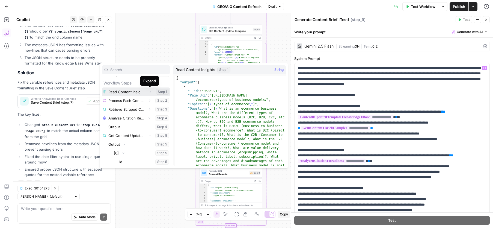
click at [149, 91] on icon "button" at bounding box center [150, 91] width 3 height 3
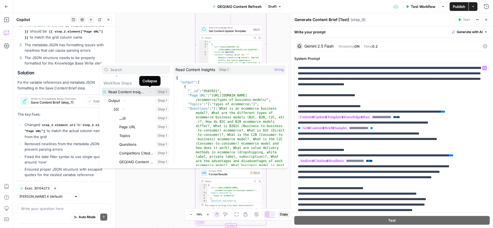
click at [150, 93] on icon "button" at bounding box center [150, 91] width 3 height 3
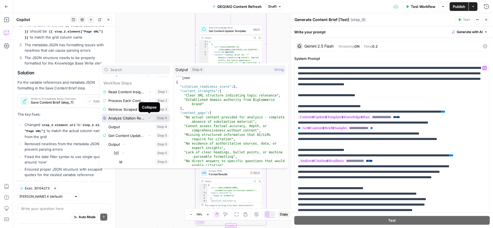
click at [149, 117] on icon "button" at bounding box center [149, 117] width 3 height 3
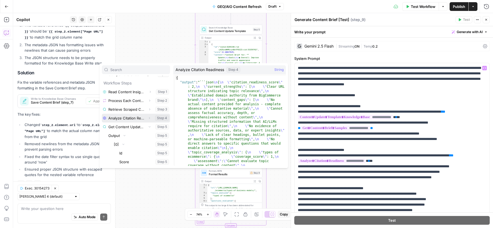
scroll to position [0, 0]
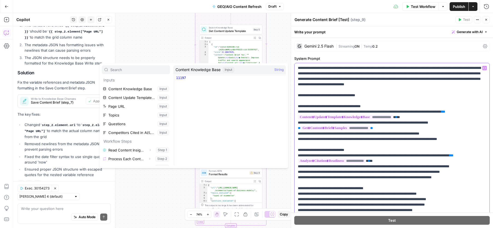
click at [388, 117] on span "**********" at bounding box center [345, 117] width 95 height 5
click at [144, 98] on button "Select variable Content Update Template Knowledge Base" at bounding box center [136, 97] width 68 height 9
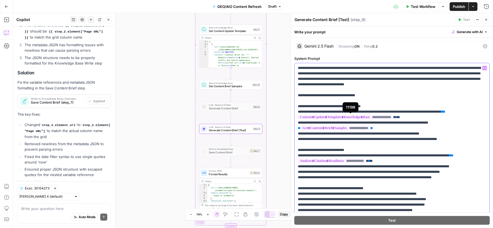
click at [393, 116] on span "**********" at bounding box center [345, 117] width 95 height 5
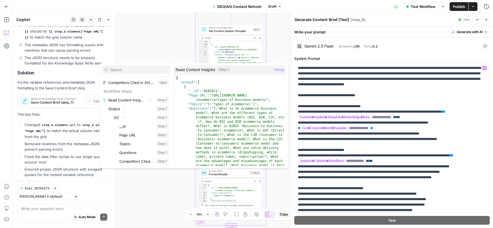
scroll to position [49, 0]
click at [151, 100] on icon "button" at bounding box center [150, 100] width 3 height 3
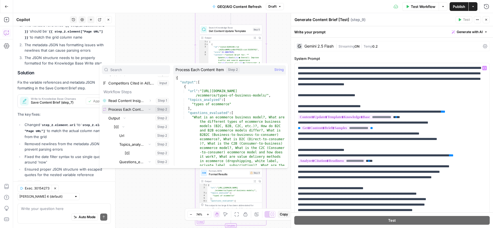
click at [150, 110] on icon "button" at bounding box center [149, 109] width 3 height 3
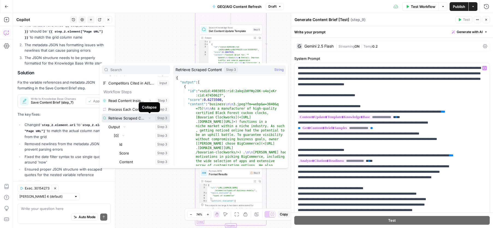
click at [148, 118] on icon "button" at bounding box center [149, 117] width 3 height 3
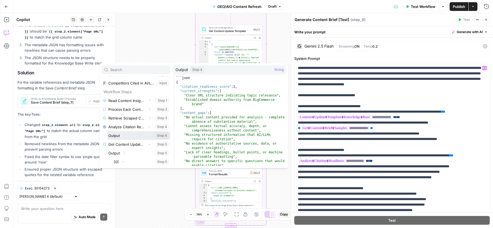
click at [147, 135] on button "Select variable Output" at bounding box center [138, 135] width 63 height 9
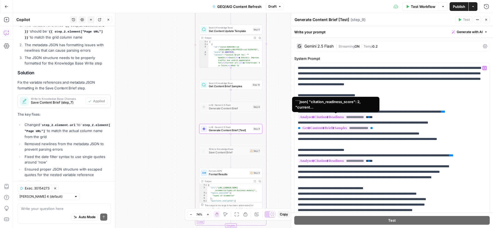
click at [311, 116] on span "**********" at bounding box center [331, 117] width 67 height 5
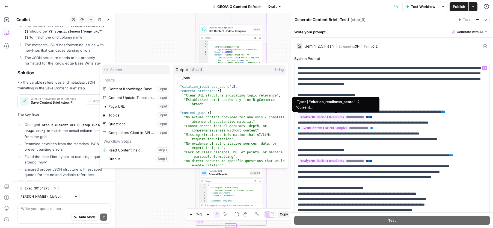
scroll to position [388, 0]
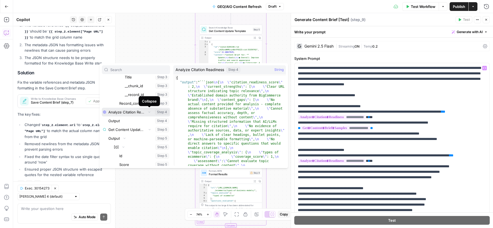
click at [149, 111] on icon "button" at bounding box center [149, 111] width 3 height 3
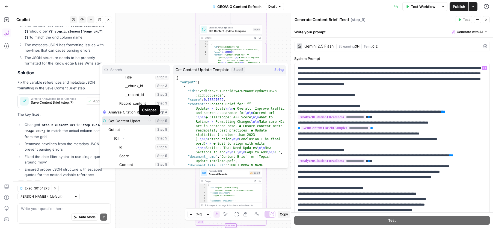
click at [149, 121] on icon "button" at bounding box center [150, 120] width 2 height 1
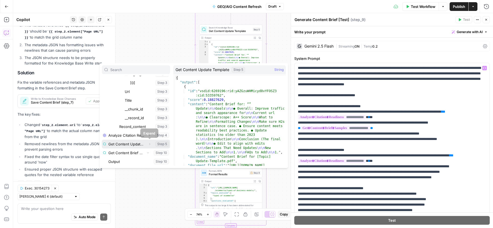
click at [149, 144] on icon "button" at bounding box center [149, 143] width 3 height 3
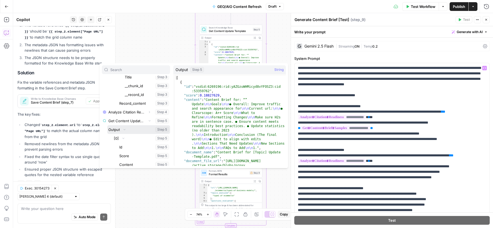
click at [147, 130] on button "Select variable Output" at bounding box center [138, 129] width 63 height 9
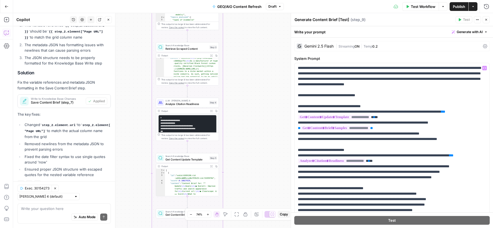
drag, startPoint x: 278, startPoint y: 37, endPoint x: 234, endPoint y: 165, distance: 135.0
click at [234, 165] on div "Workflow Set Inputs Inputs Read from Grid Read Content Insights Step 1 Output E…" at bounding box center [253, 120] width 480 height 215
click at [192, 102] on span "Analyze Citation Readiness" at bounding box center [187, 104] width 42 height 4
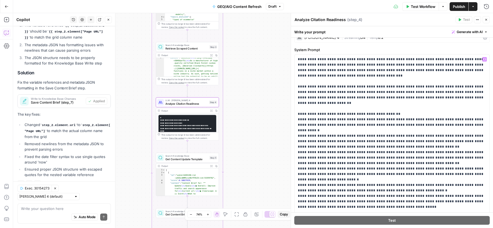
scroll to position [0, 0]
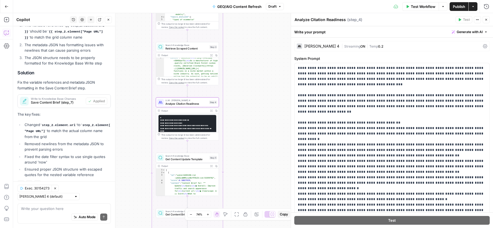
click at [310, 46] on div "Claude Sonnet 4" at bounding box center [322, 46] width 35 height 4
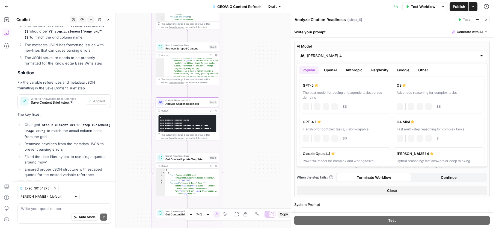
click at [332, 57] on input "Claude Sonnet 4" at bounding box center [392, 55] width 170 height 5
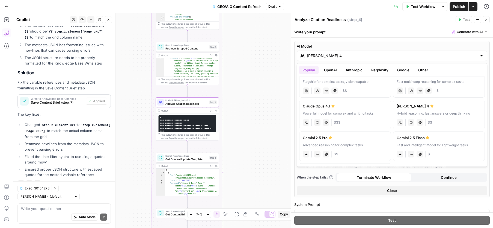
scroll to position [22, 0]
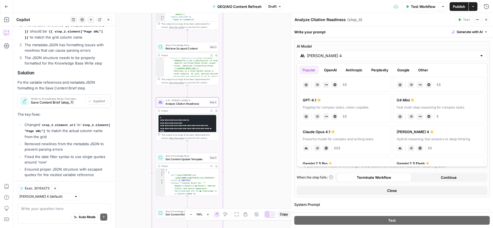
click at [336, 69] on button "OpenAI" at bounding box center [330, 70] width 19 height 9
click at [448, 99] on div "GPT-5 Chat" at bounding box center [439, 99] width 85 height 5
type input "GPT-5 Chat"
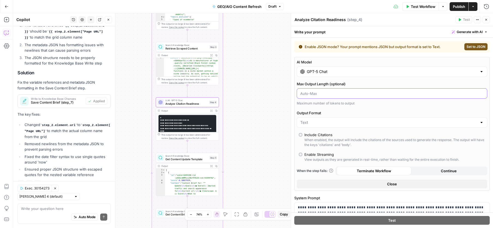
click at [346, 91] on input "Max Output Length (optional)" at bounding box center [393, 93] width 184 height 5
click at [340, 126] on div at bounding box center [392, 122] width 191 height 10
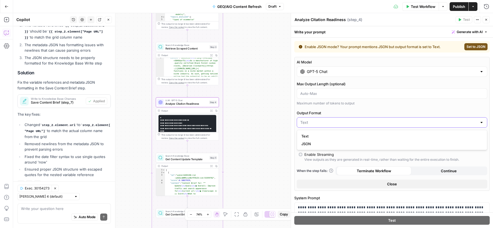
click at [340, 124] on input "Output Format" at bounding box center [389, 122] width 177 height 5
click at [358, 116] on div "Output Format" at bounding box center [392, 118] width 191 height 17
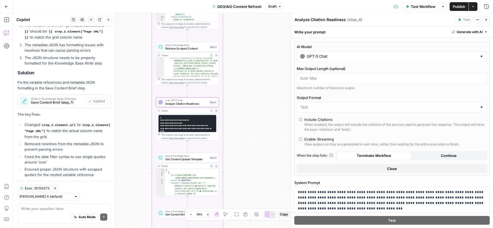
scroll to position [0, 0]
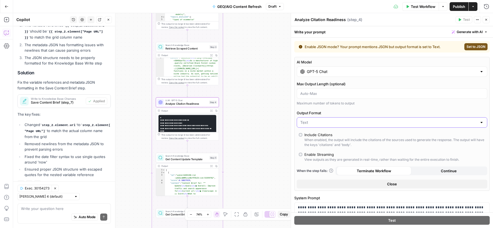
click at [318, 123] on input "Output Format" at bounding box center [389, 122] width 177 height 5
click at [319, 146] on button "JSON" at bounding box center [392, 144] width 186 height 8
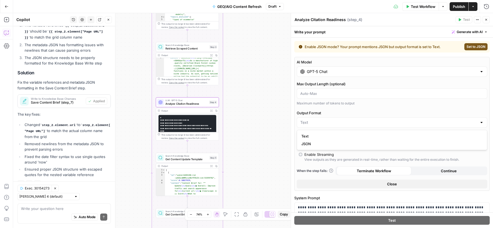
type input "JSON"
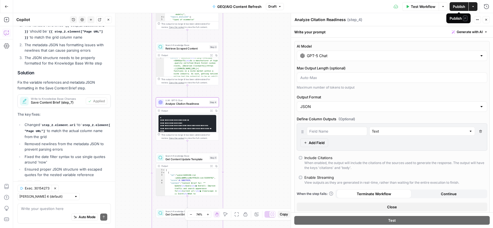
click at [448, 6] on button "Publish" at bounding box center [459, 6] width 19 height 9
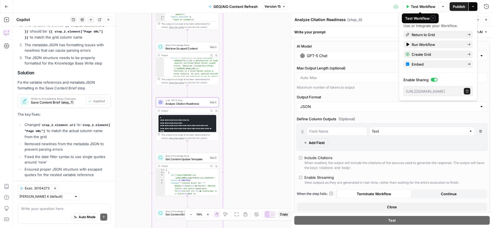
click at [418, 8] on span "Test Workflow" at bounding box center [423, 6] width 25 height 5
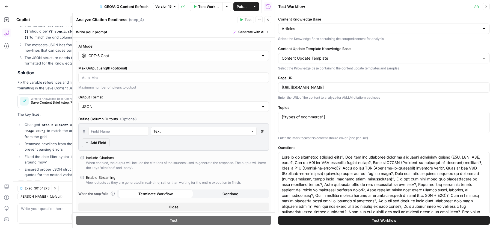
click at [345, 220] on button "Test Workflow" at bounding box center [384, 220] width 212 height 9
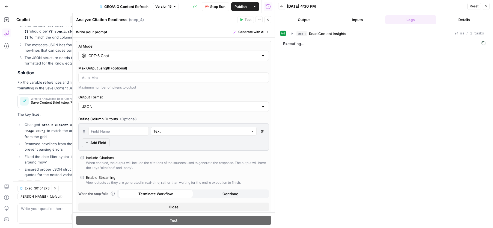
click at [269, 20] on span "Close" at bounding box center [269, 20] width 0 height 0
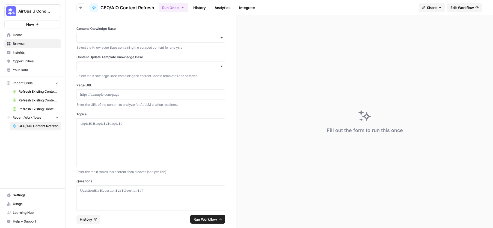
click at [20, 70] on span "Your Data" at bounding box center [36, 69] width 46 height 5
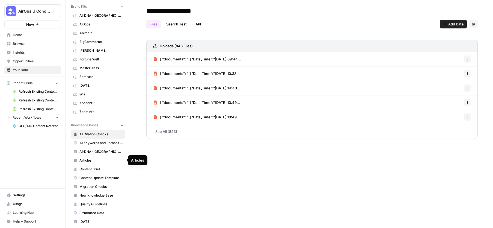
scroll to position [18, 0]
click at [91, 177] on span "Content Update Template" at bounding box center [101, 177] width 43 height 5
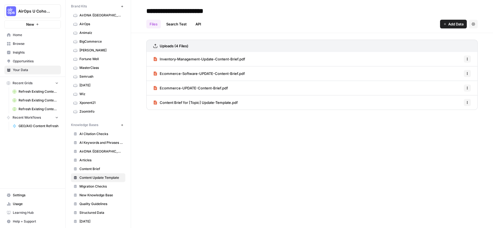
drag, startPoint x: 254, startPoint y: 103, endPoint x: 160, endPoint y: 101, distance: 94.5
click at [160, 101] on div "Content Brief for [Topic] Update-Template.pdf Options" at bounding box center [312, 102] width 332 height 14
drag, startPoint x: 206, startPoint y: 129, endPoint x: 207, endPoint y: 124, distance: 5.0
click at [206, 128] on div "**********" at bounding box center [312, 114] width 362 height 228
click at [467, 104] on icon "button" at bounding box center [467, 102] width 3 height 3
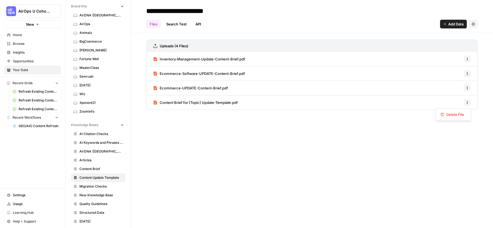
click at [200, 142] on div "**********" at bounding box center [312, 114] width 362 height 228
click at [215, 56] on span "Inventory-Management-Update-Content-Brief.pdf" at bounding box center [203, 58] width 86 height 5
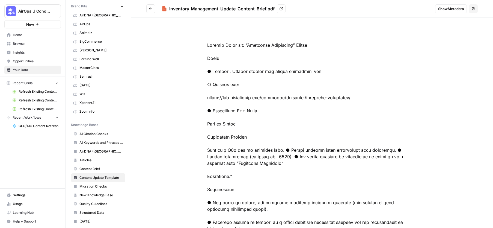
click at [170, 9] on div "Inventory-Management-Update-Content-Brief.pdf" at bounding box center [221, 8] width 105 height 7
click at [186, 7] on div "Inventory-Management-Update-Content-Brief.pdf" at bounding box center [221, 8] width 105 height 7
click at [170, 9] on div "Inventory-Management-Update-Content-Brief.pdf" at bounding box center [221, 8] width 105 height 7
click at [171, 8] on div "Inventory-Management-Update-Content-Brief.pdf" at bounding box center [221, 8] width 105 height 7
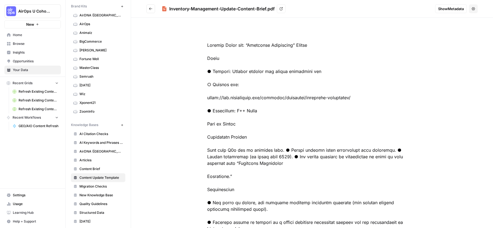
click at [151, 7] on icon "Go back" at bounding box center [151, 9] width 4 height 4
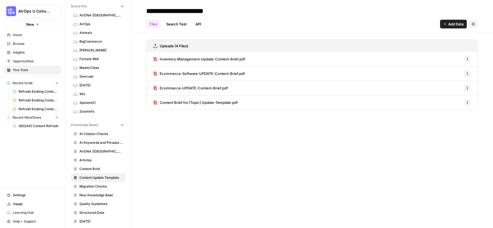
click at [468, 59] on icon "button" at bounding box center [467, 59] width 1 height 1
click at [235, 59] on span "Inventory-Management-Update-Content-Brief.pdf" at bounding box center [203, 58] width 86 height 5
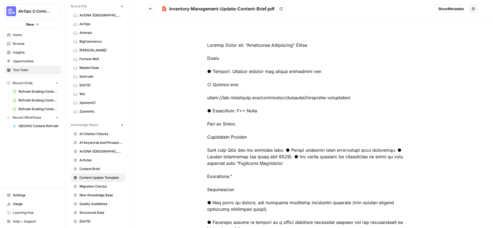
drag, startPoint x: 246, startPoint y: 7, endPoint x: 252, endPoint y: 7, distance: 6.1
click at [246, 7] on div "Inventory-Management-Update-Content-Brief.pdf" at bounding box center [221, 8] width 105 height 7
click at [472, 11] on button "Options" at bounding box center [473, 8] width 9 height 9
click at [385, 7] on div "Inventory-Management-Update-Content-Brief.pdf View" at bounding box center [296, 8] width 269 height 9
click at [184, 9] on div "Inventory-Management-Update-Content-Brief.pdf" at bounding box center [221, 8] width 105 height 7
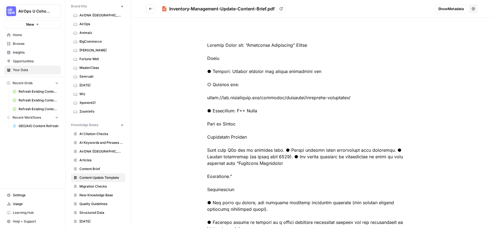
click at [184, 9] on div "Inventory-Management-Update-Content-Brief.pdf" at bounding box center [221, 8] width 105 height 7
click at [174, 9] on div "Inventory-Management-Update-Content-Brief.pdf" at bounding box center [221, 8] width 105 height 7
click at [164, 10] on icon at bounding box center [164, 8] width 5 height 5
click at [153, 9] on button "Go back" at bounding box center [150, 8] width 9 height 9
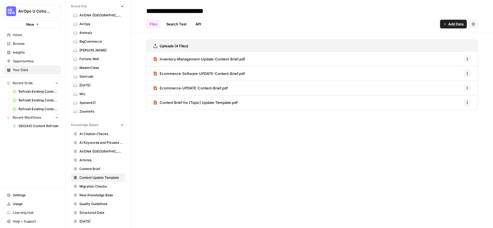
click at [189, 47] on h3 "Uploads (4 Files)" at bounding box center [174, 45] width 29 height 5
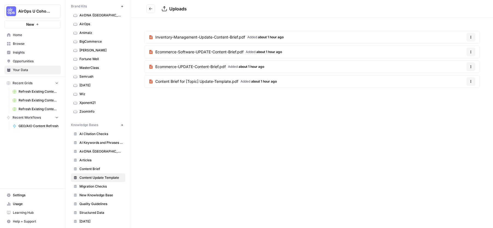
click at [147, 6] on button "Go back" at bounding box center [150, 8] width 9 height 9
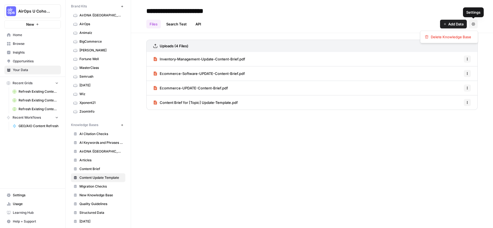
click at [470, 22] on button "Settings" at bounding box center [473, 24] width 9 height 9
click at [320, 18] on div "Files Search Test API Add Data Settings" at bounding box center [312, 21] width 332 height 13
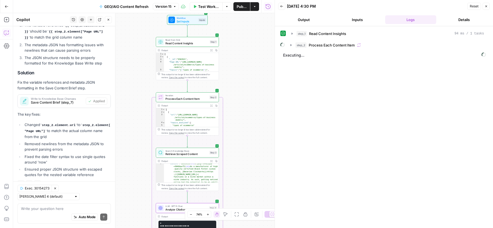
scroll to position [495, 0]
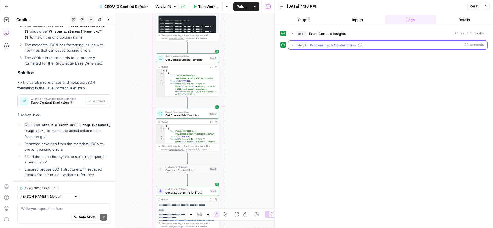
click at [292, 45] on icon "button" at bounding box center [292, 45] width 1 height 2
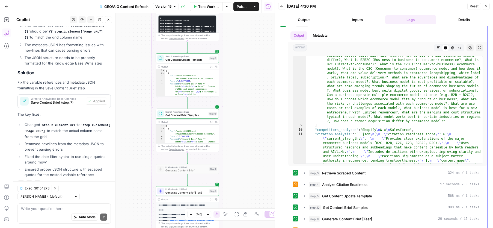
scroll to position [33, 0]
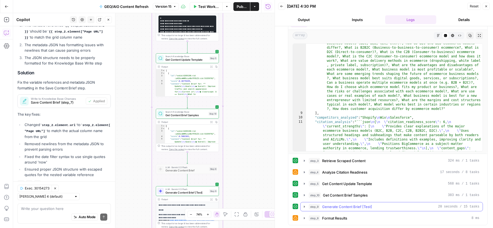
click at [303, 206] on icon "button" at bounding box center [304, 206] width 4 height 4
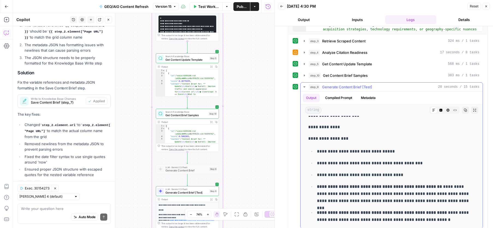
scroll to position [66, 0]
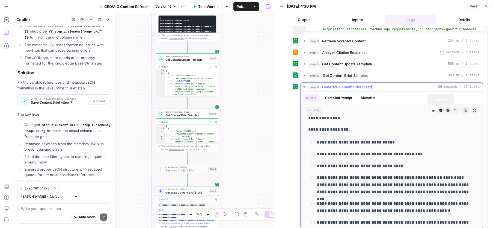
click at [431, 112] on div "Markdown" at bounding box center [434, 110] width 7 height 7
click at [432, 109] on icon at bounding box center [433, 109] width 3 height 3
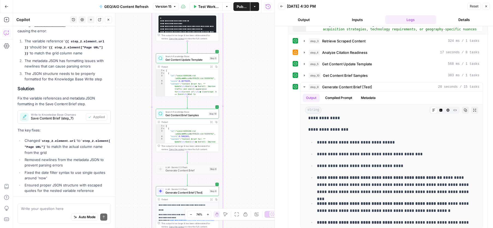
scroll to position [495, 0]
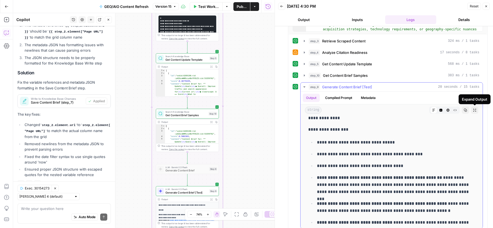
click at [477, 109] on button "Expand Output" at bounding box center [475, 110] width 7 height 7
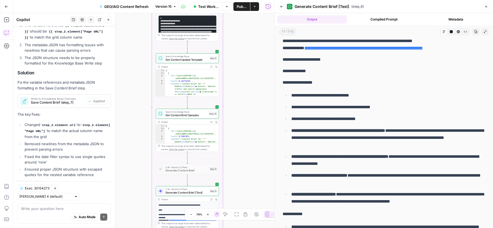
scroll to position [29, 0]
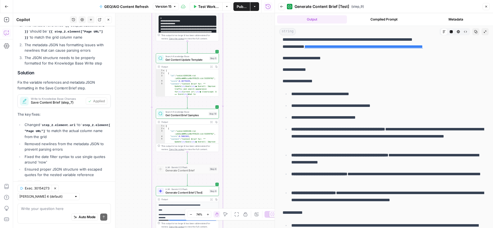
click at [326, 126] on p "**********" at bounding box center [389, 136] width 194 height 21
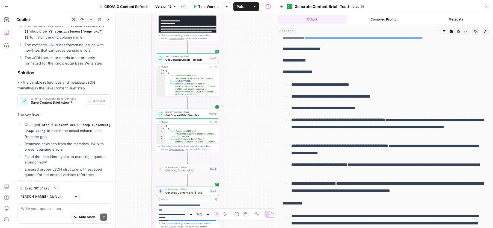
drag, startPoint x: 291, startPoint y: 127, endPoint x: 386, endPoint y: 156, distance: 99.6
click at [386, 156] on ul "**********" at bounding box center [384, 137] width 203 height 113
copy ul "**********"
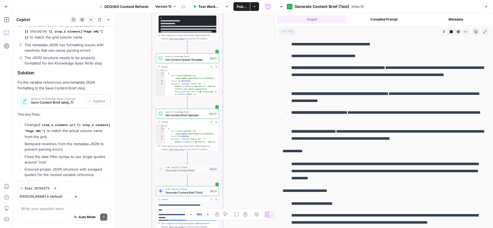
scroll to position [131, 0]
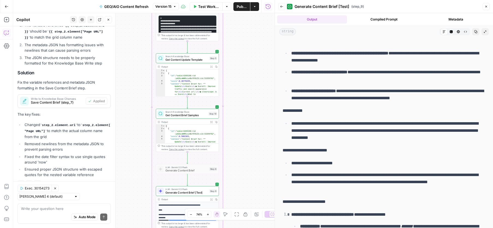
drag, startPoint x: 292, startPoint y: 123, endPoint x: 408, endPoint y: 136, distance: 117.3
click at [408, 136] on p "**********" at bounding box center [389, 130] width 194 height 21
click at [411, 137] on p "**********" at bounding box center [389, 130] width 194 height 21
copy p "**********"
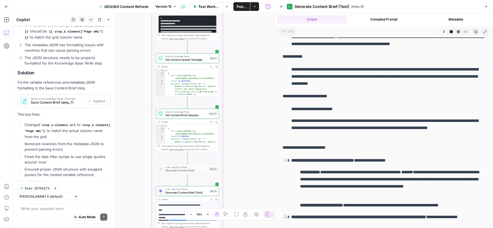
scroll to position [185, 0]
click at [330, 122] on p "**********" at bounding box center [389, 127] width 194 height 21
drag, startPoint x: 292, startPoint y: 107, endPoint x: 298, endPoint y: 109, distance: 5.4
click at [298, 109] on p "**********" at bounding box center [389, 108] width 194 height 7
click at [303, 128] on p "**********" at bounding box center [389, 127] width 194 height 21
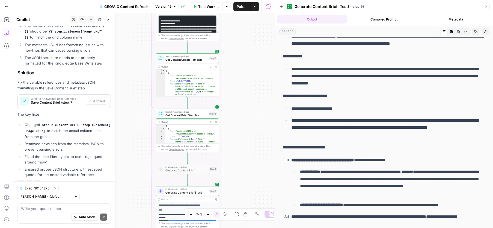
drag, startPoint x: 336, startPoint y: 134, endPoint x: 291, endPoint y: 119, distance: 46.7
click at [291, 119] on li "**********" at bounding box center [388, 128] width 196 height 22
copy p "**********"
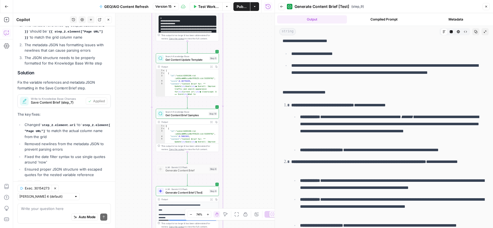
click at [314, 108] on p "**********" at bounding box center [389, 105] width 194 height 7
click at [291, 103] on li "**********" at bounding box center [388, 127] width 196 height 52
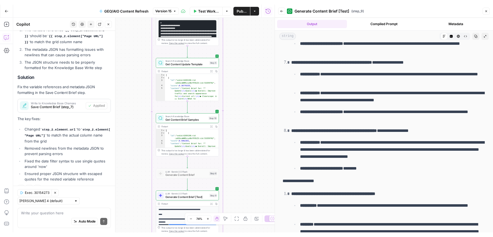
scroll to position [745, 0]
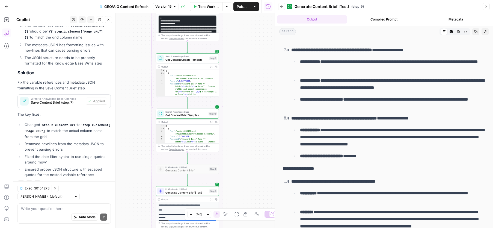
drag, startPoint x: 292, startPoint y: 105, endPoint x: 419, endPoint y: 162, distance: 139.4
click at [419, 162] on div "**********" at bounding box center [384, 33] width 210 height 1476
copy ol "**********"
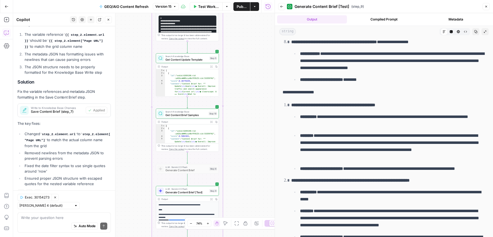
scroll to position [821, 0]
drag, startPoint x: 286, startPoint y: 104, endPoint x: 436, endPoint y: 173, distance: 165.6
copy li "**********"
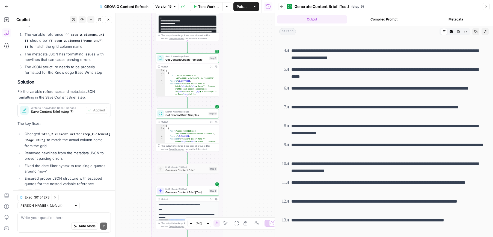
scroll to position [1281, 0]
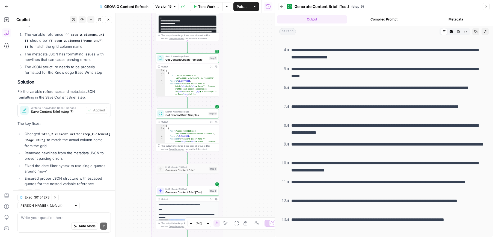
drag, startPoint x: 293, startPoint y: 181, endPoint x: 324, endPoint y: 207, distance: 41.3
click at [324, 207] on ol "**********" at bounding box center [384, 110] width 203 height 241
copy ol "**********"
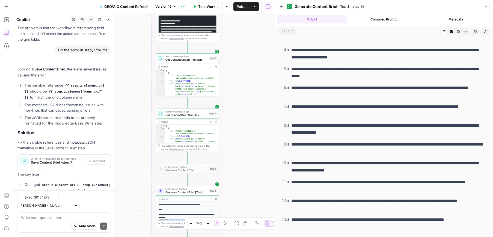
scroll to position [485, 0]
